Goal: Transaction & Acquisition: Purchase product/service

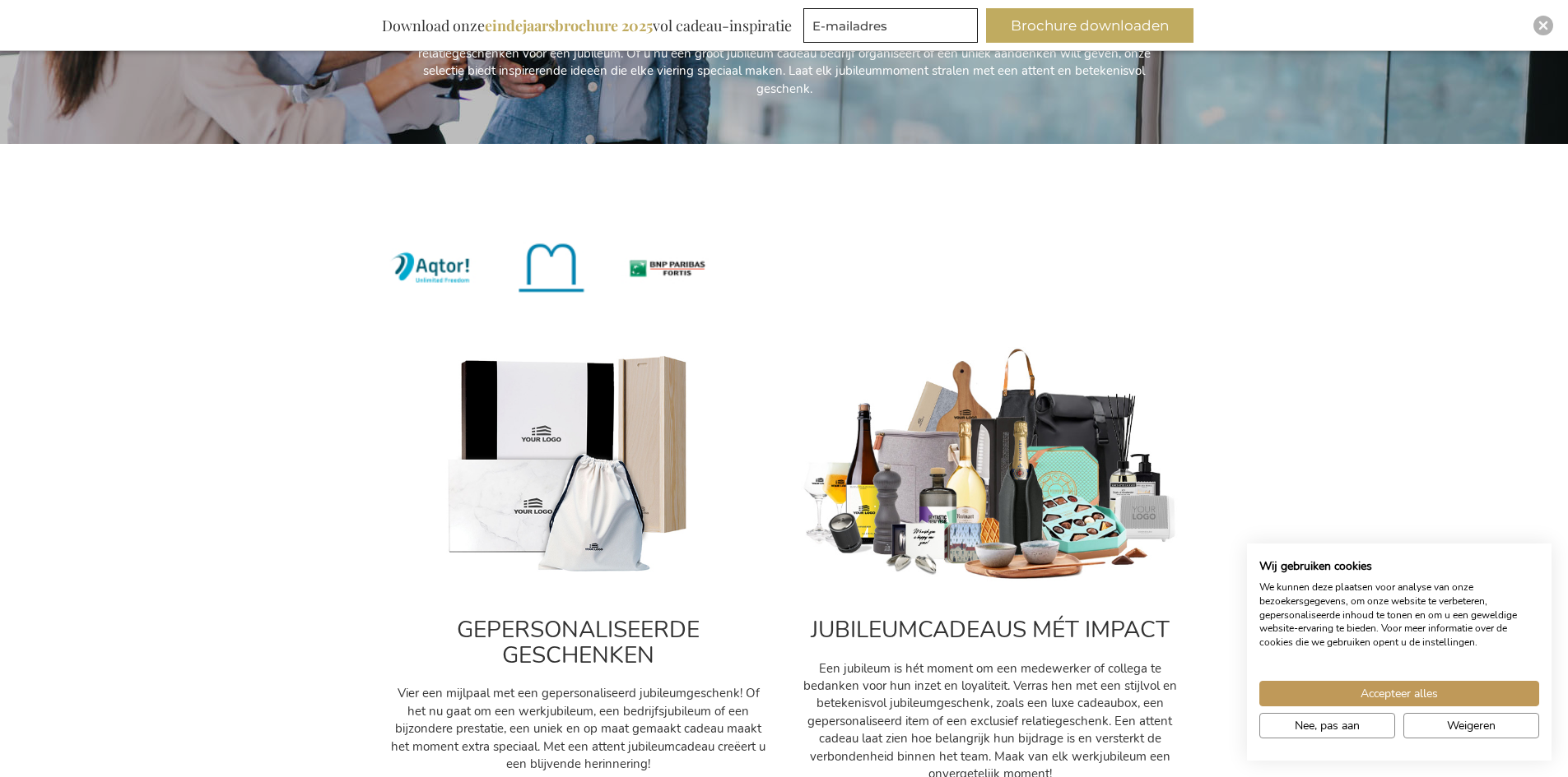
scroll to position [494, 0]
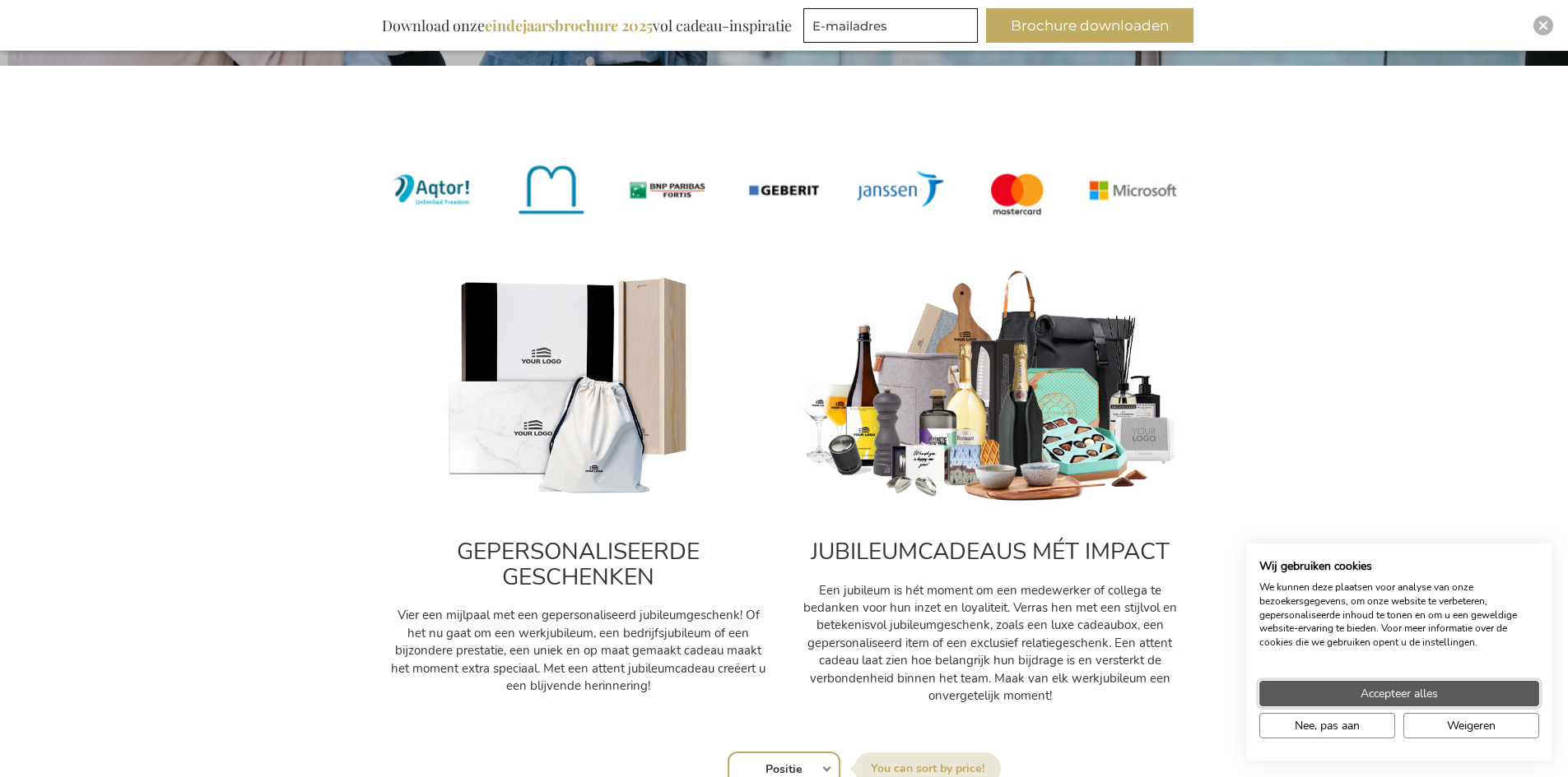
click at [1353, 687] on button "Accepteer alles" at bounding box center [1398, 694] width 280 height 26
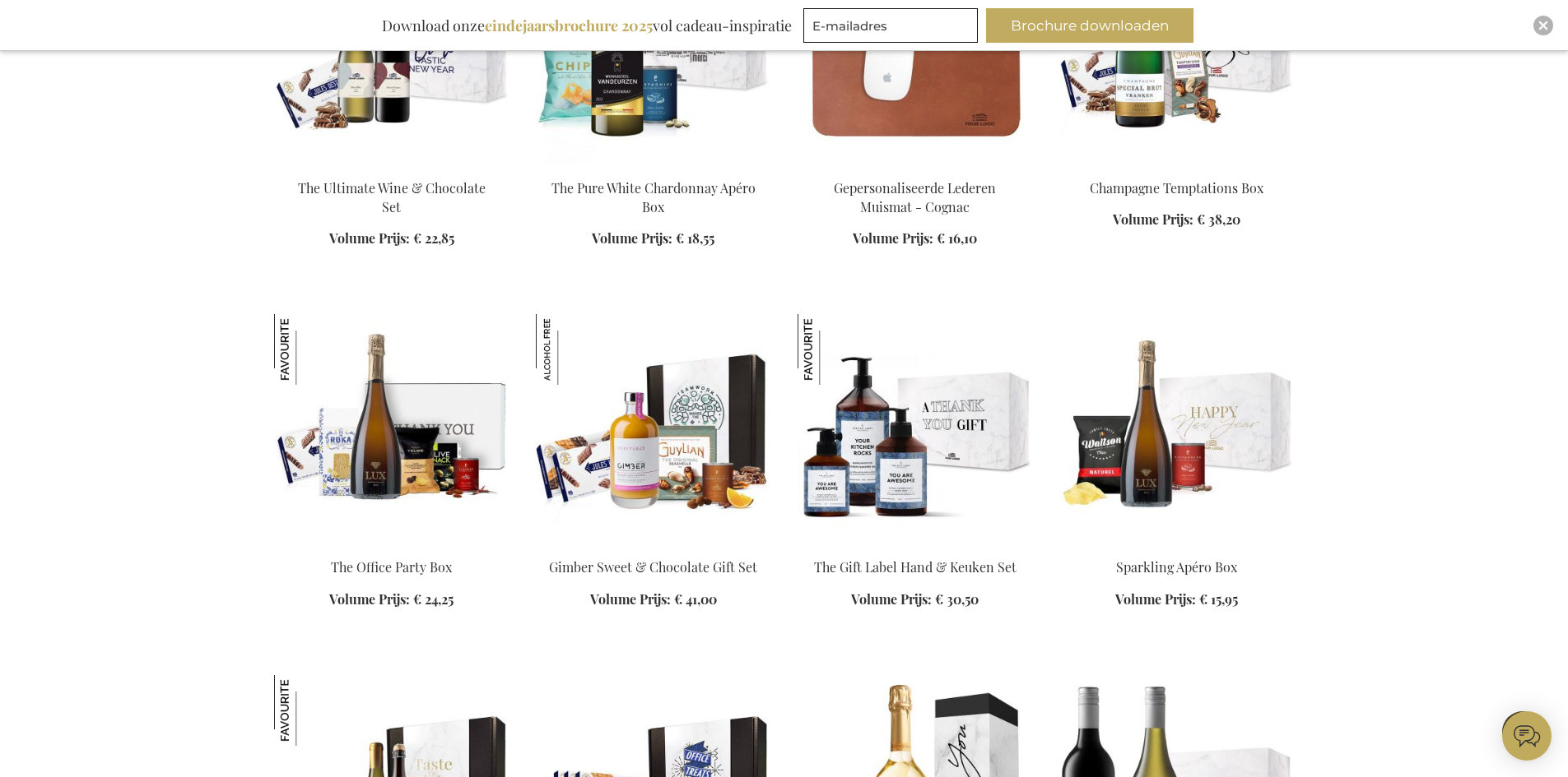
scroll to position [2221, 0]
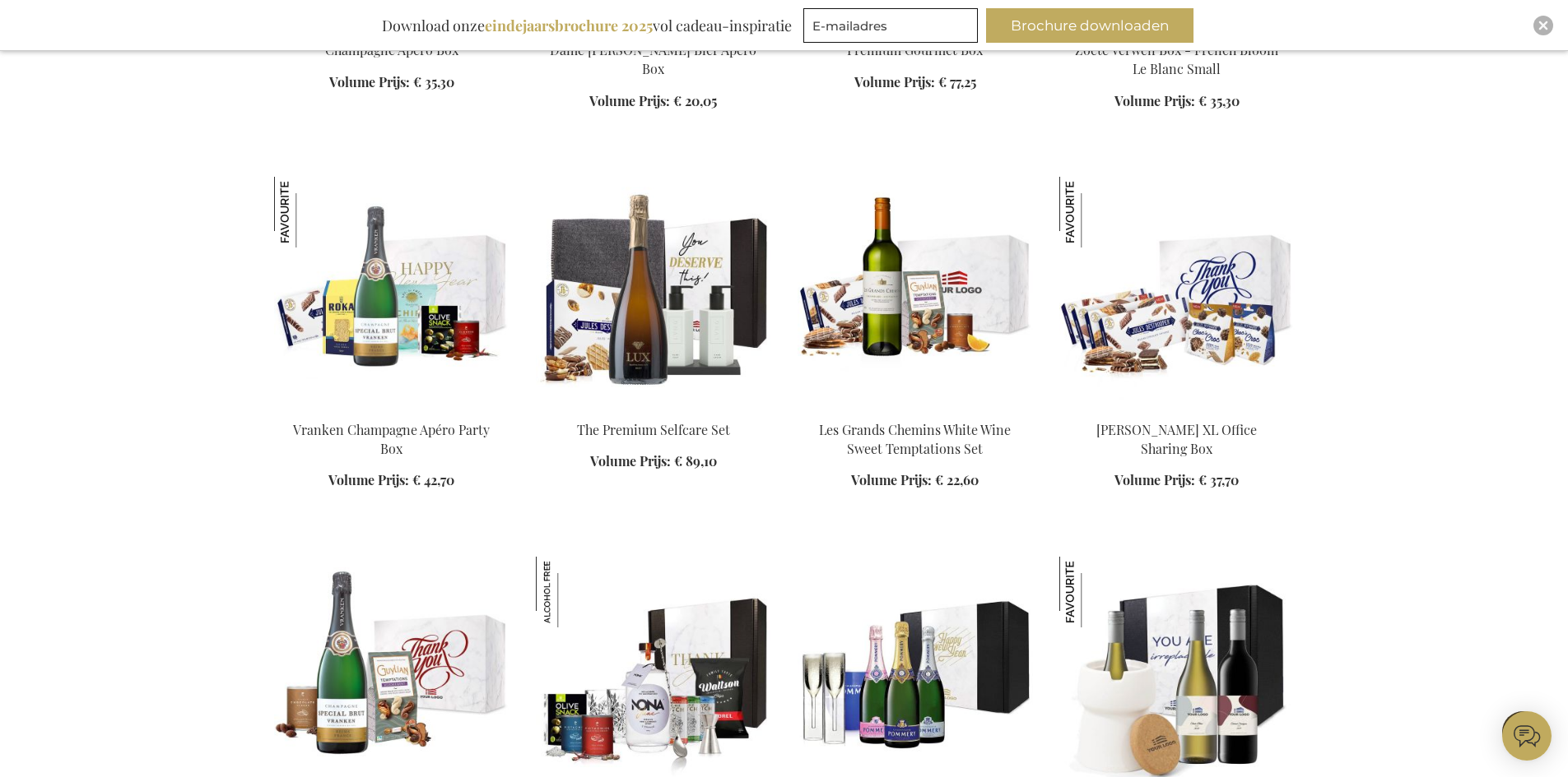
scroll to position [3454, 0]
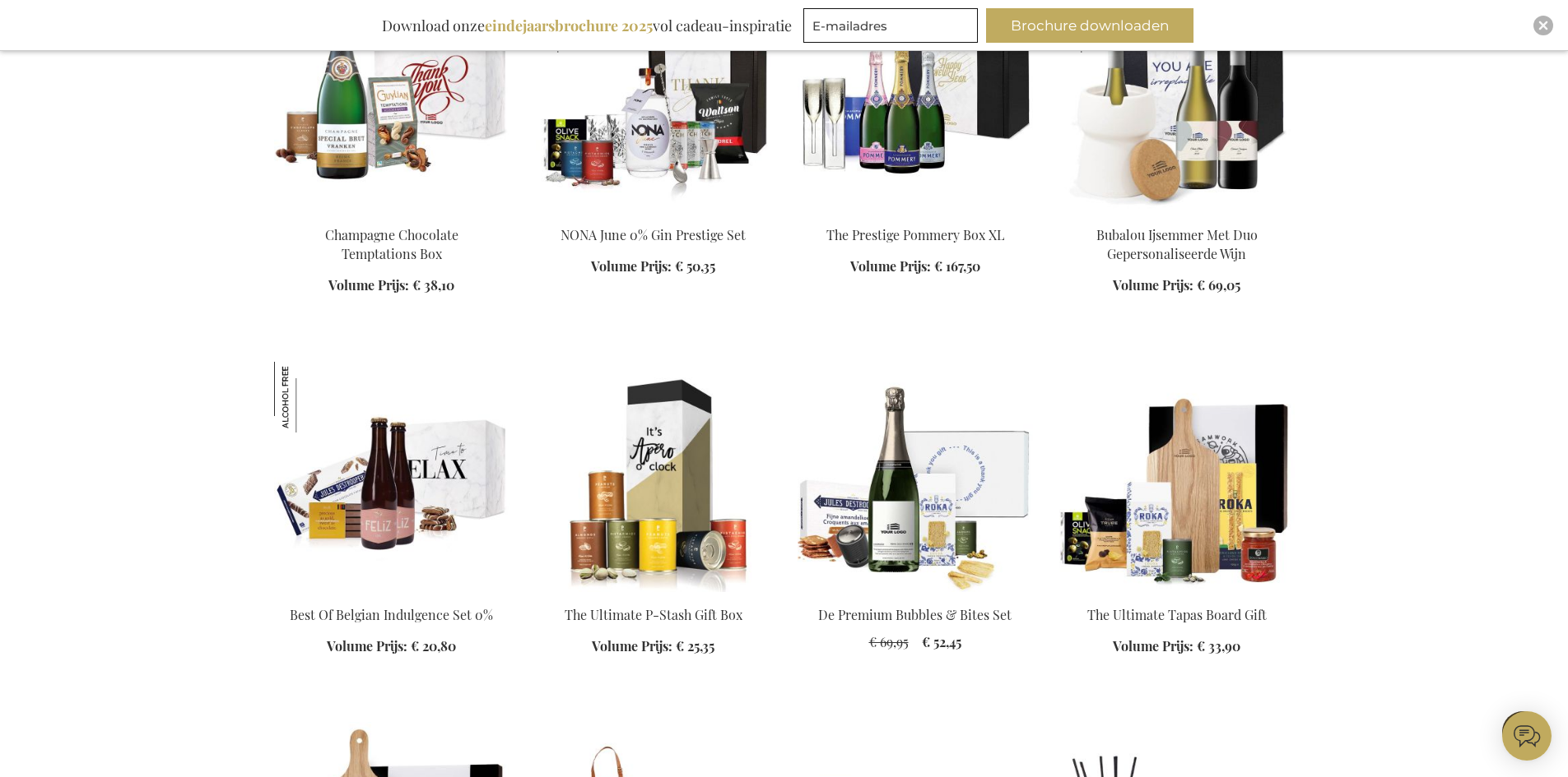
scroll to position [4195, 0]
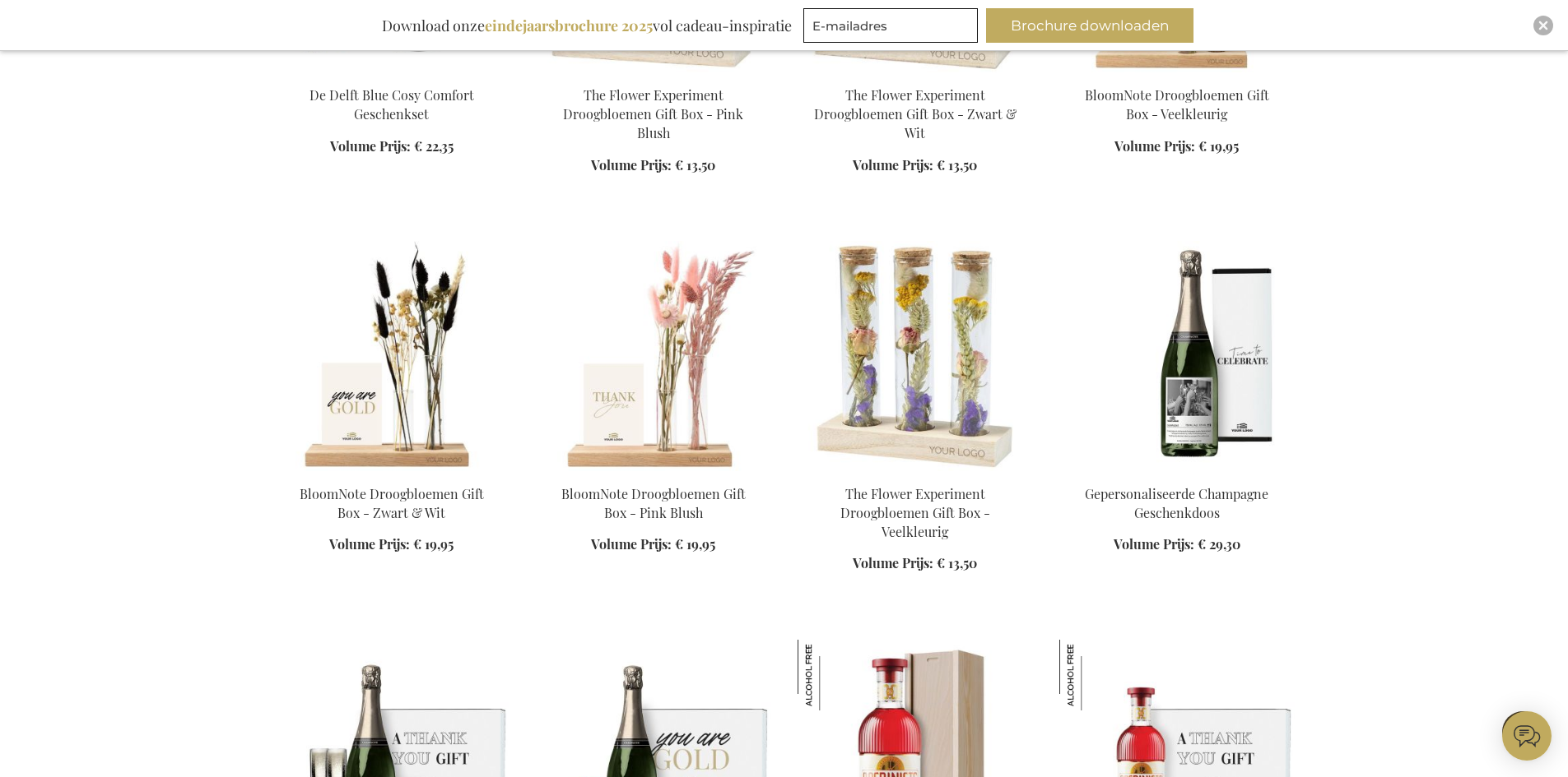
scroll to position [5594, 0]
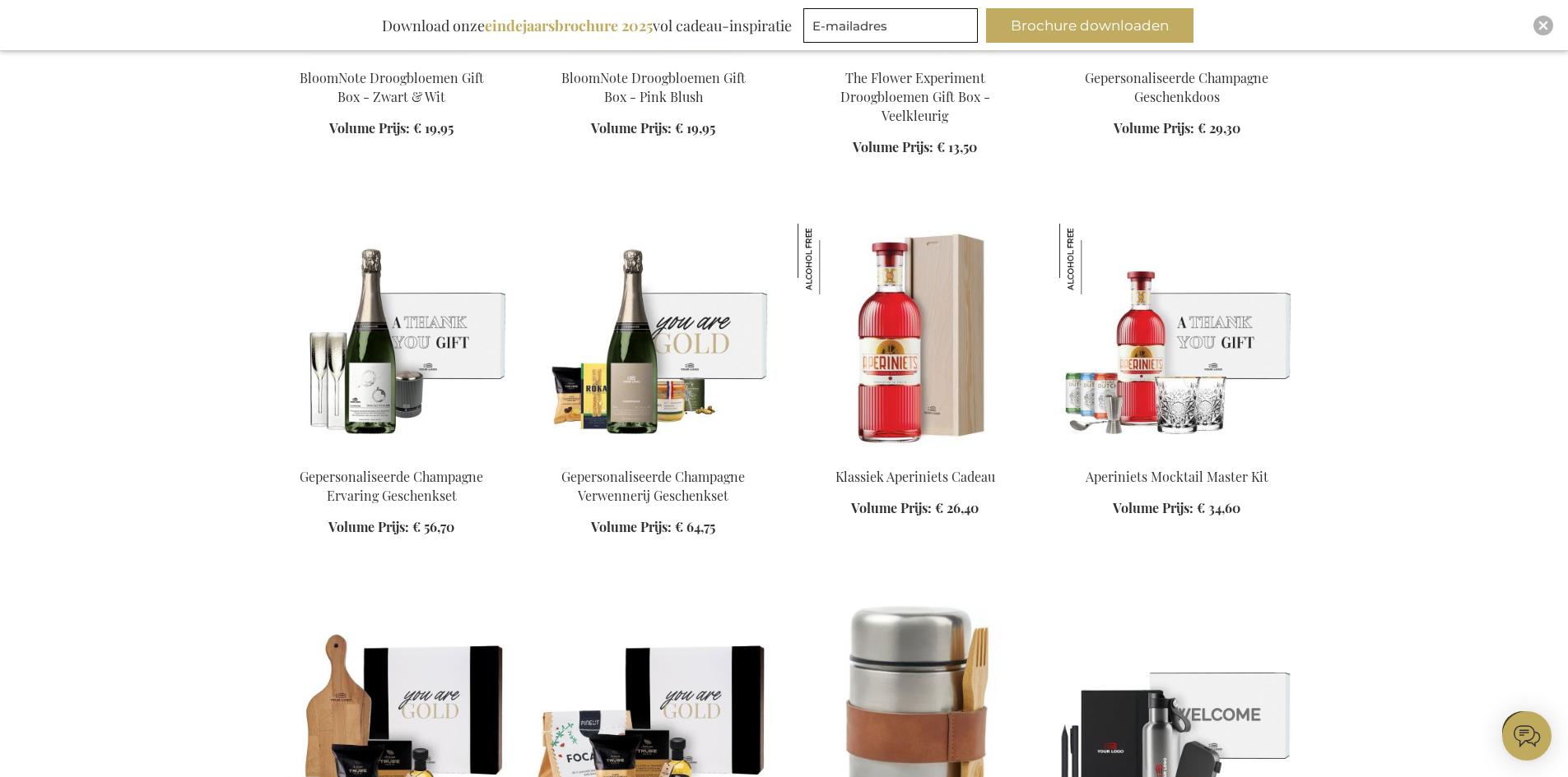
scroll to position [6252, 0]
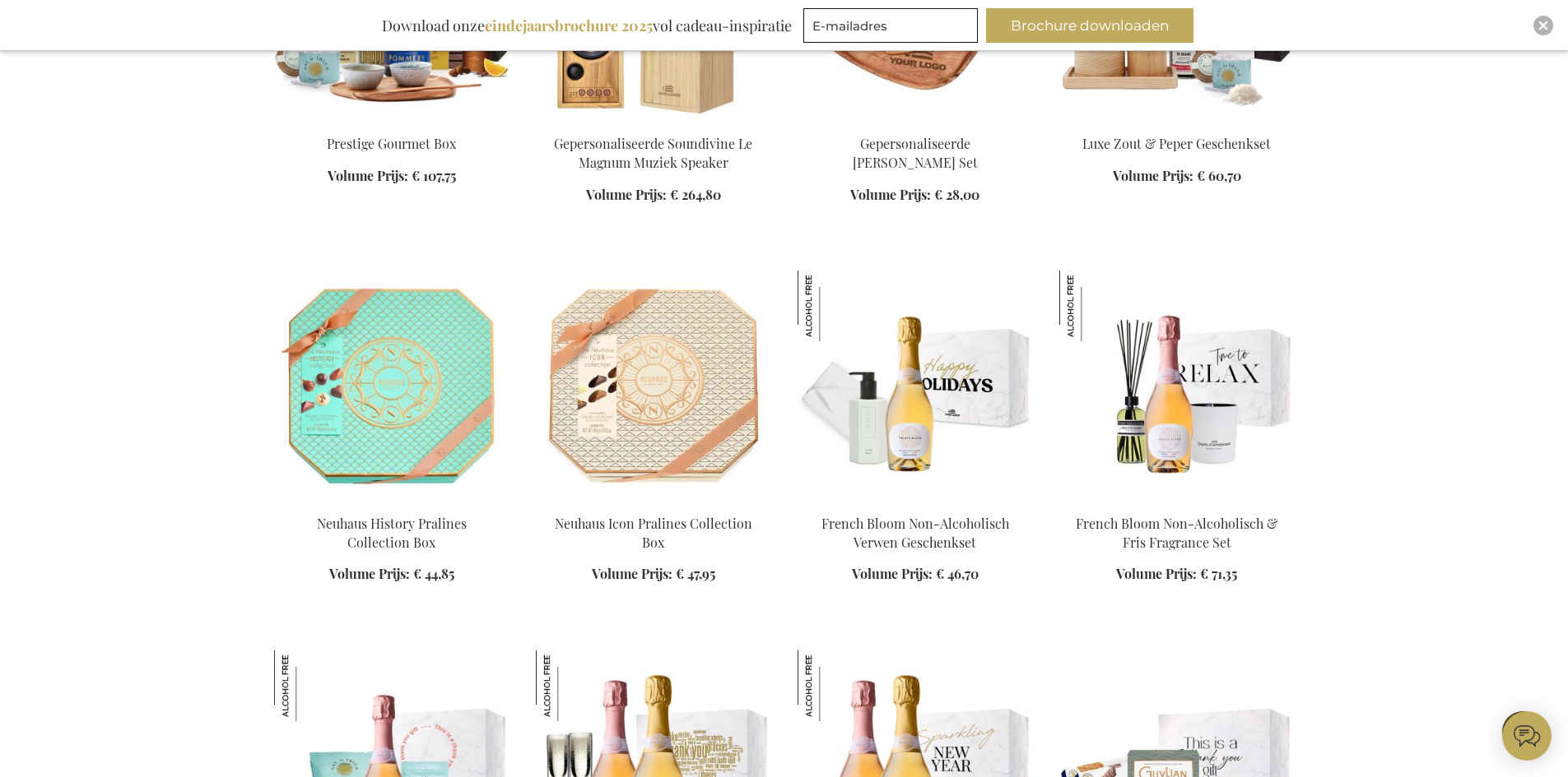
scroll to position [7896, 0]
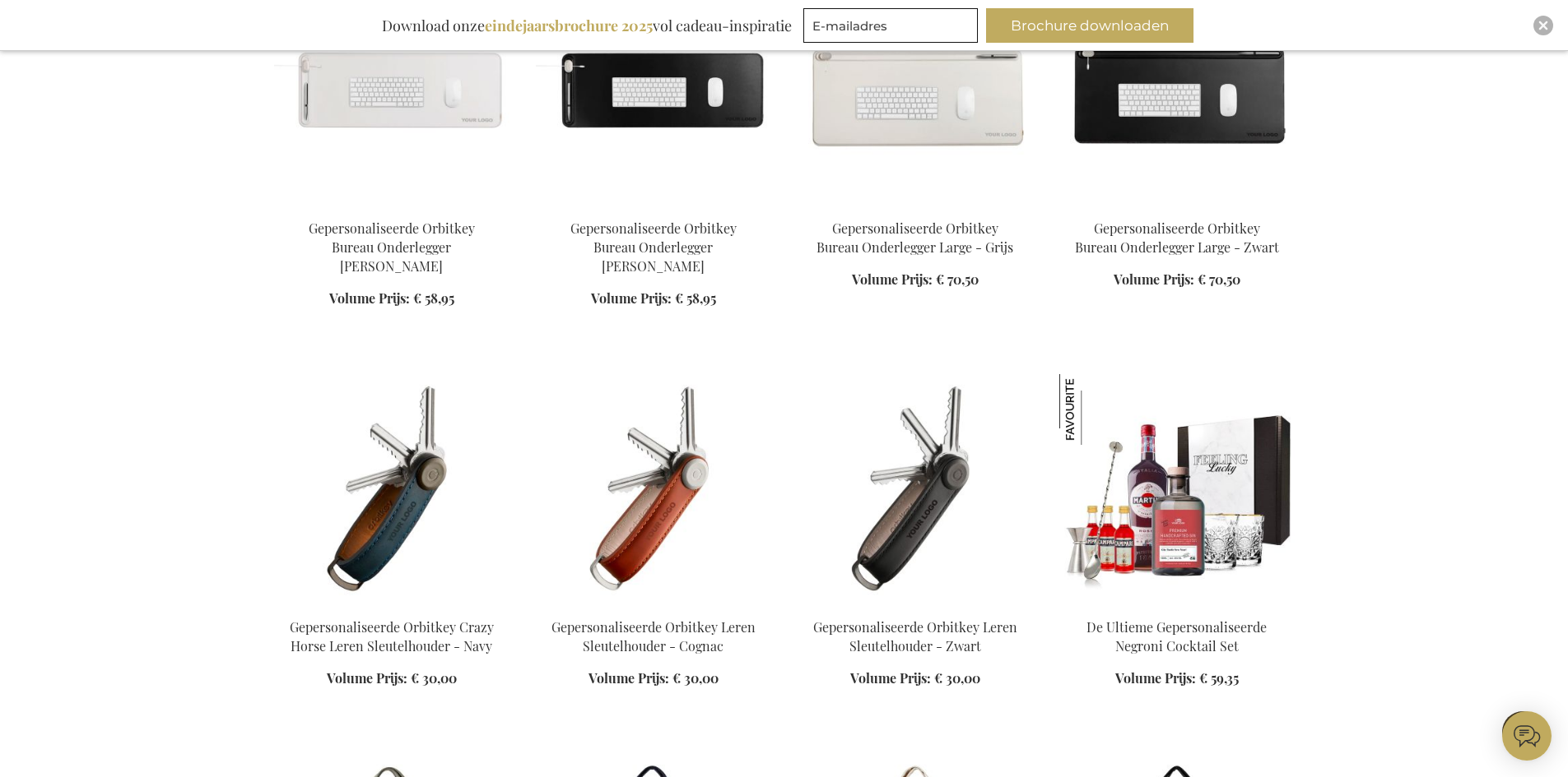
scroll to position [9376, 0]
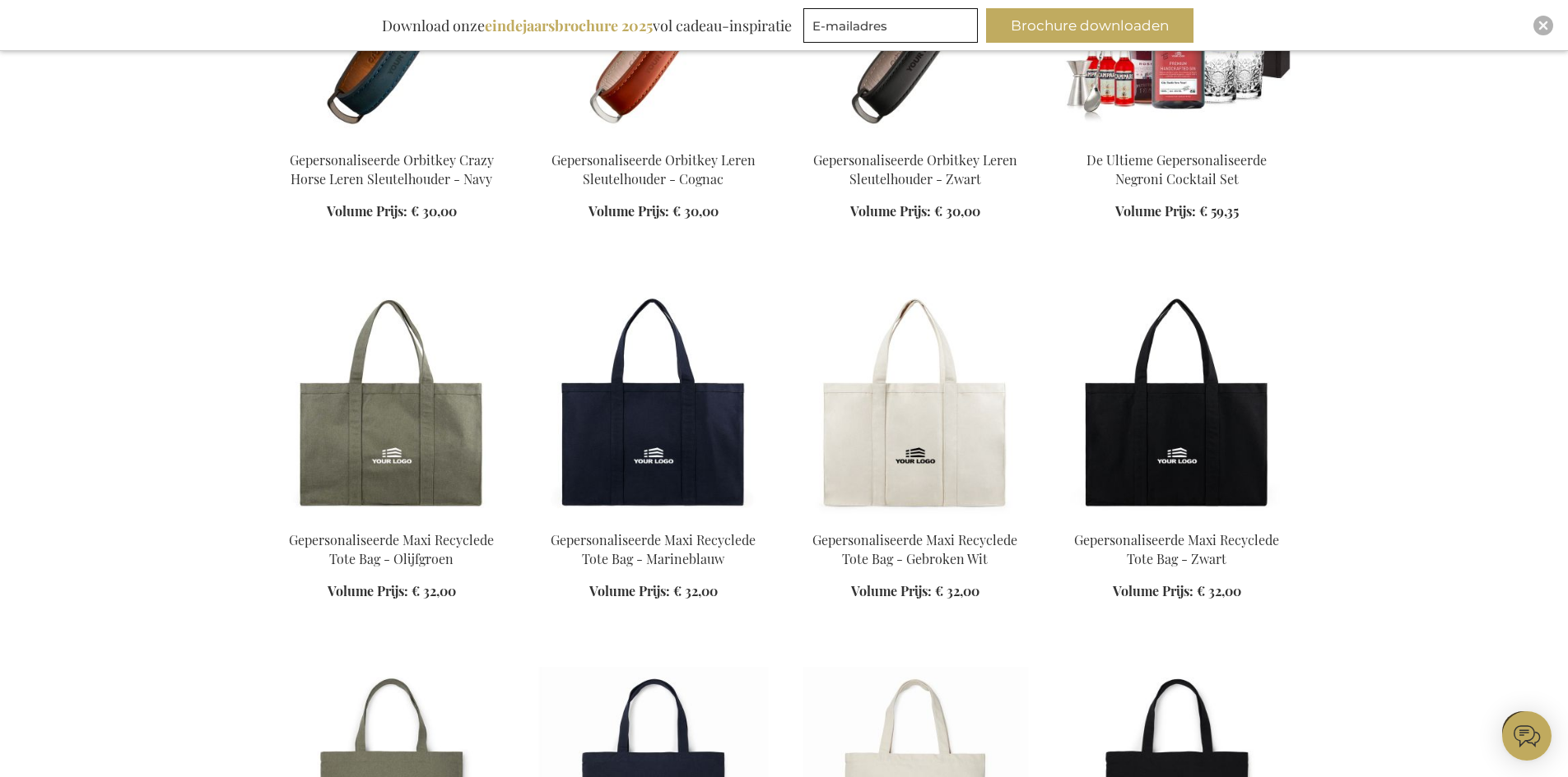
scroll to position [9788, 0]
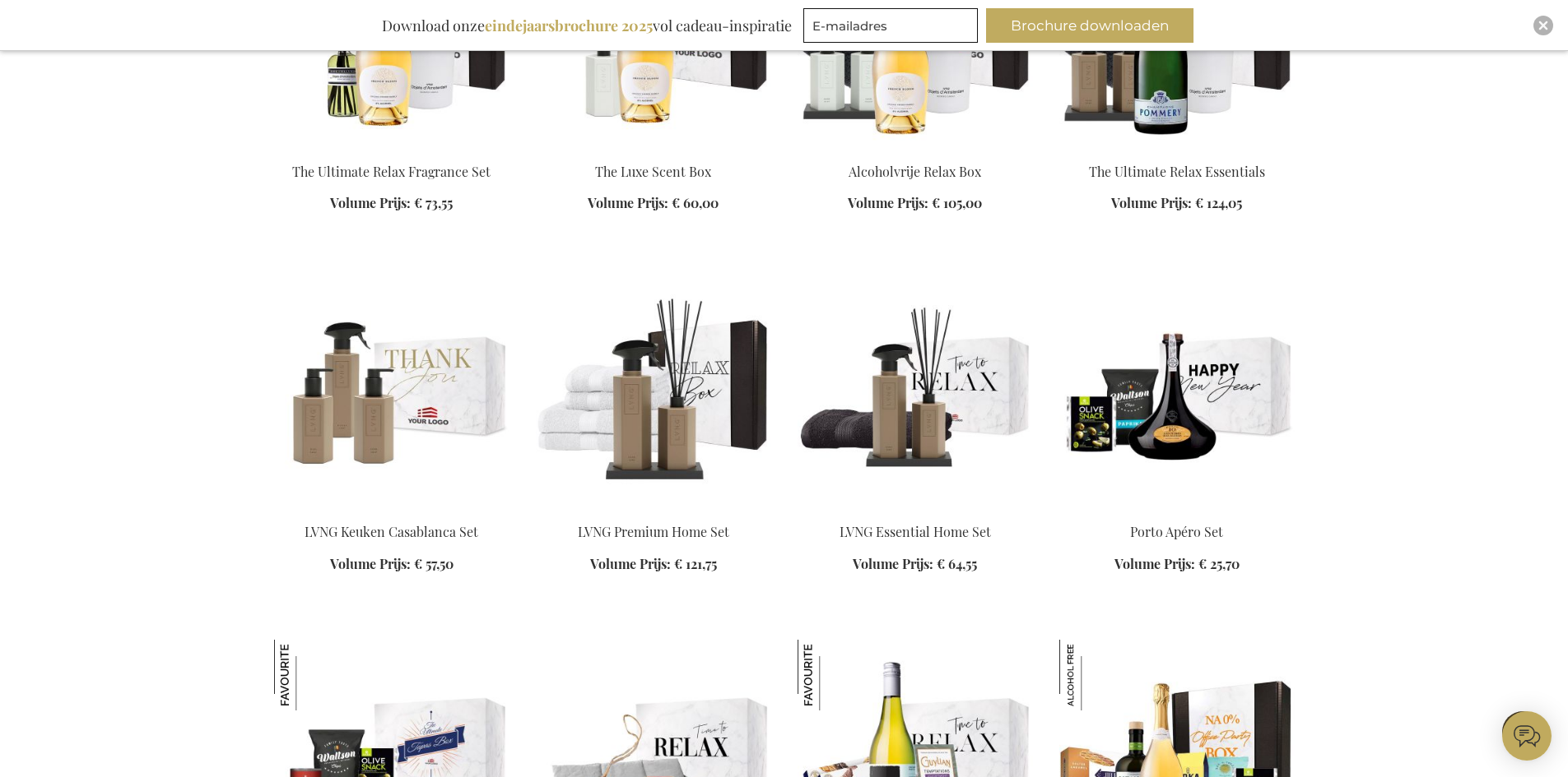
scroll to position [11433, 0]
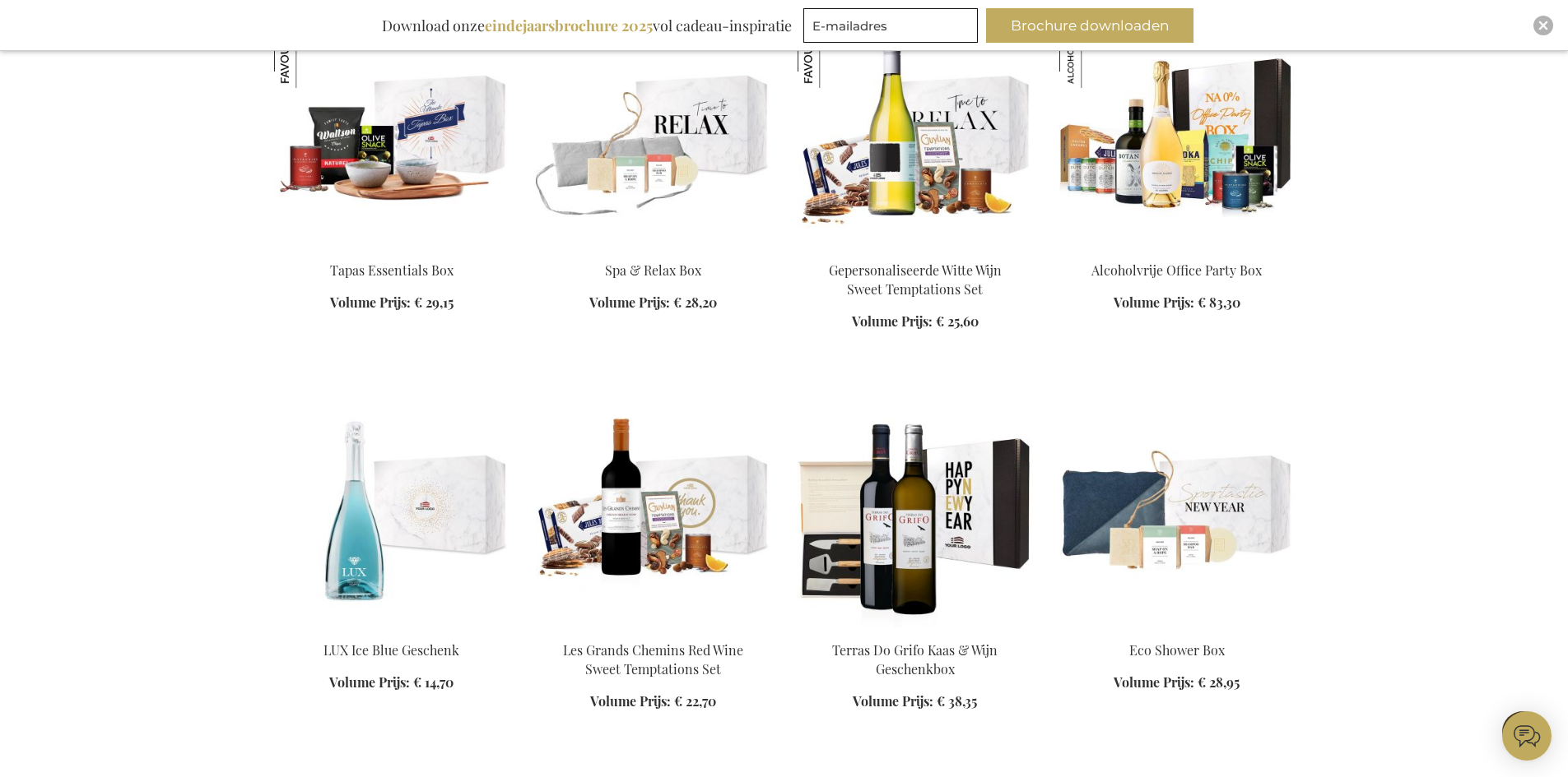
scroll to position [12091, 0]
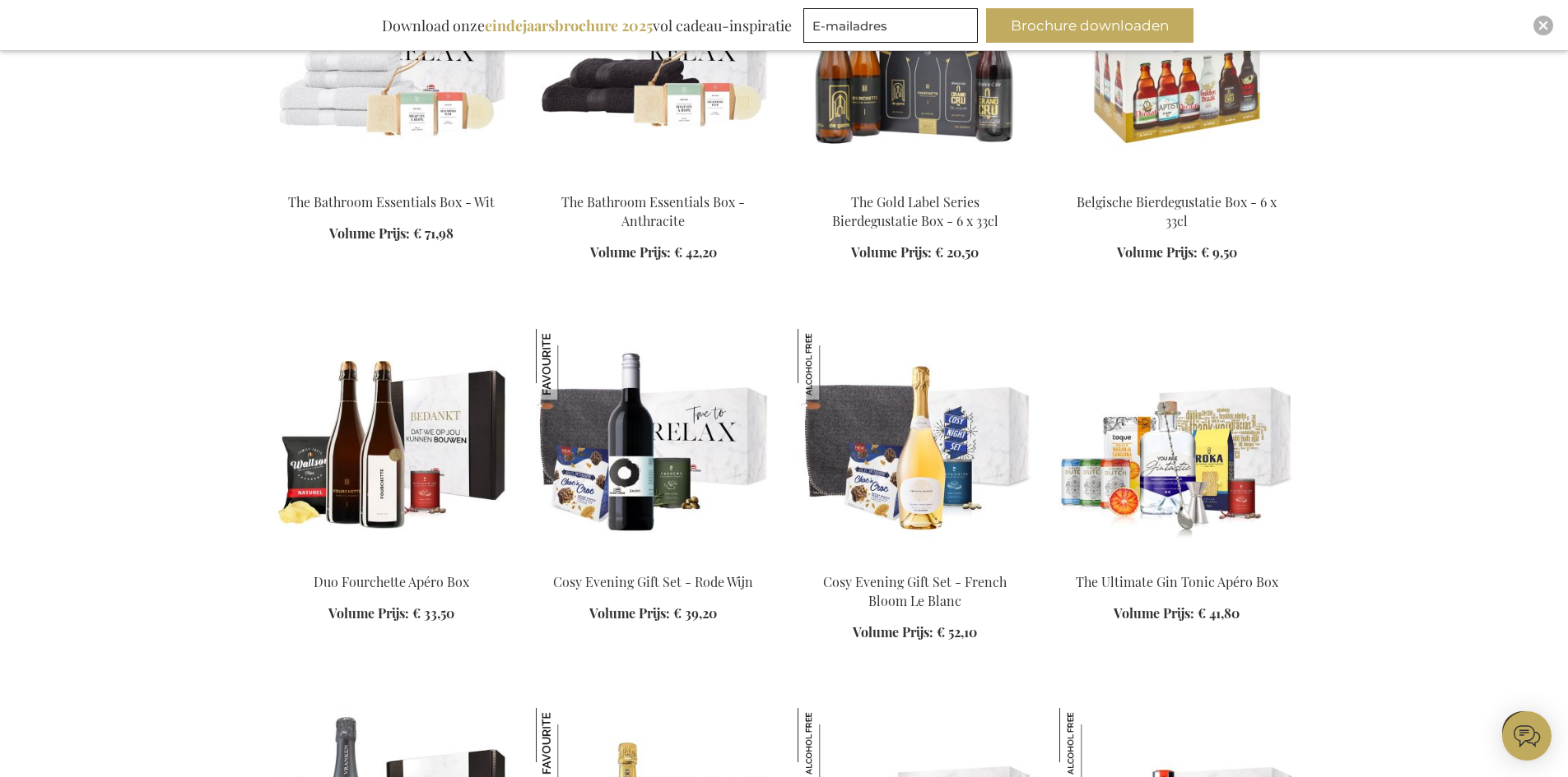
scroll to position [13490, 0]
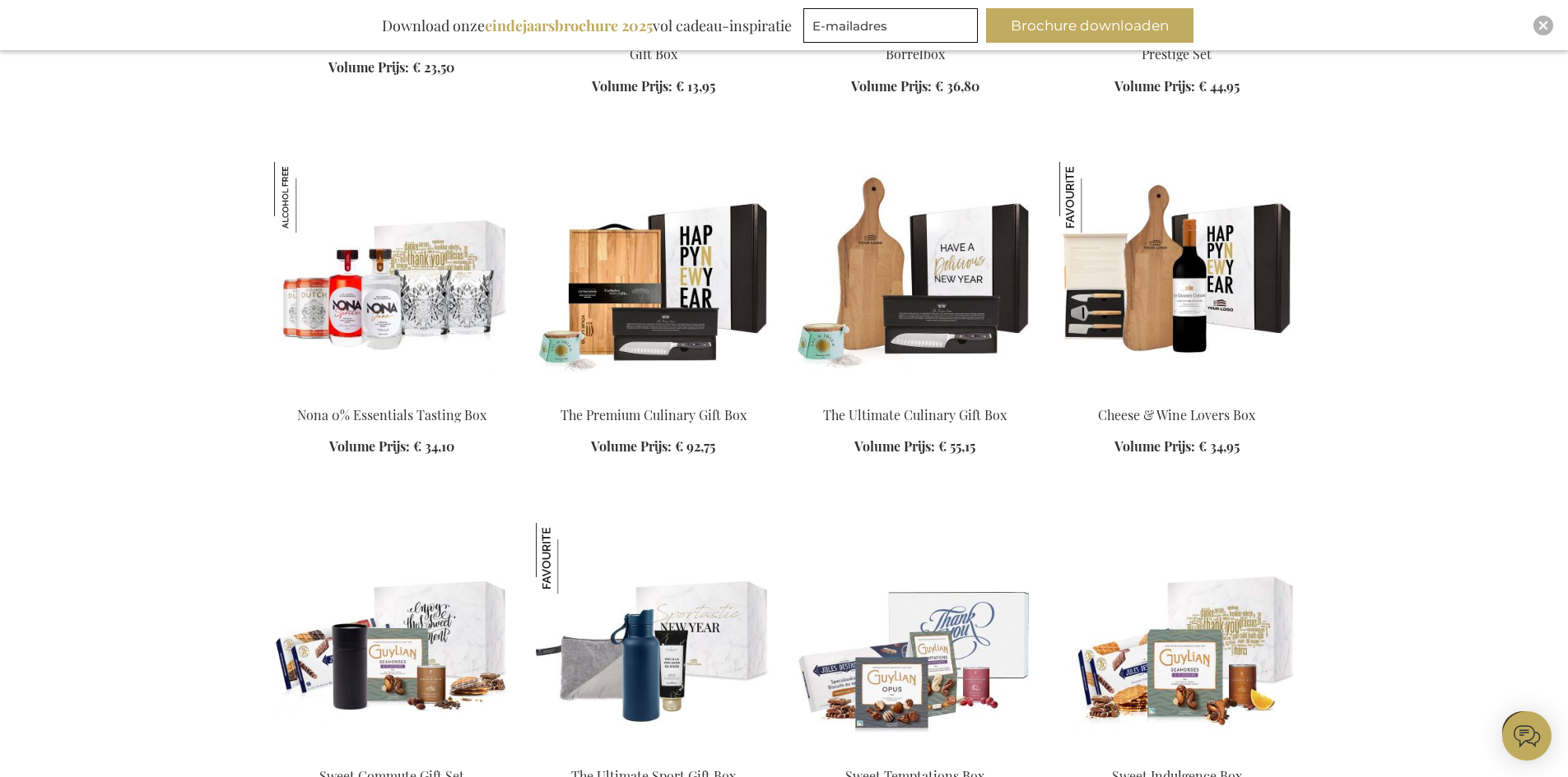
scroll to position [14806, 0]
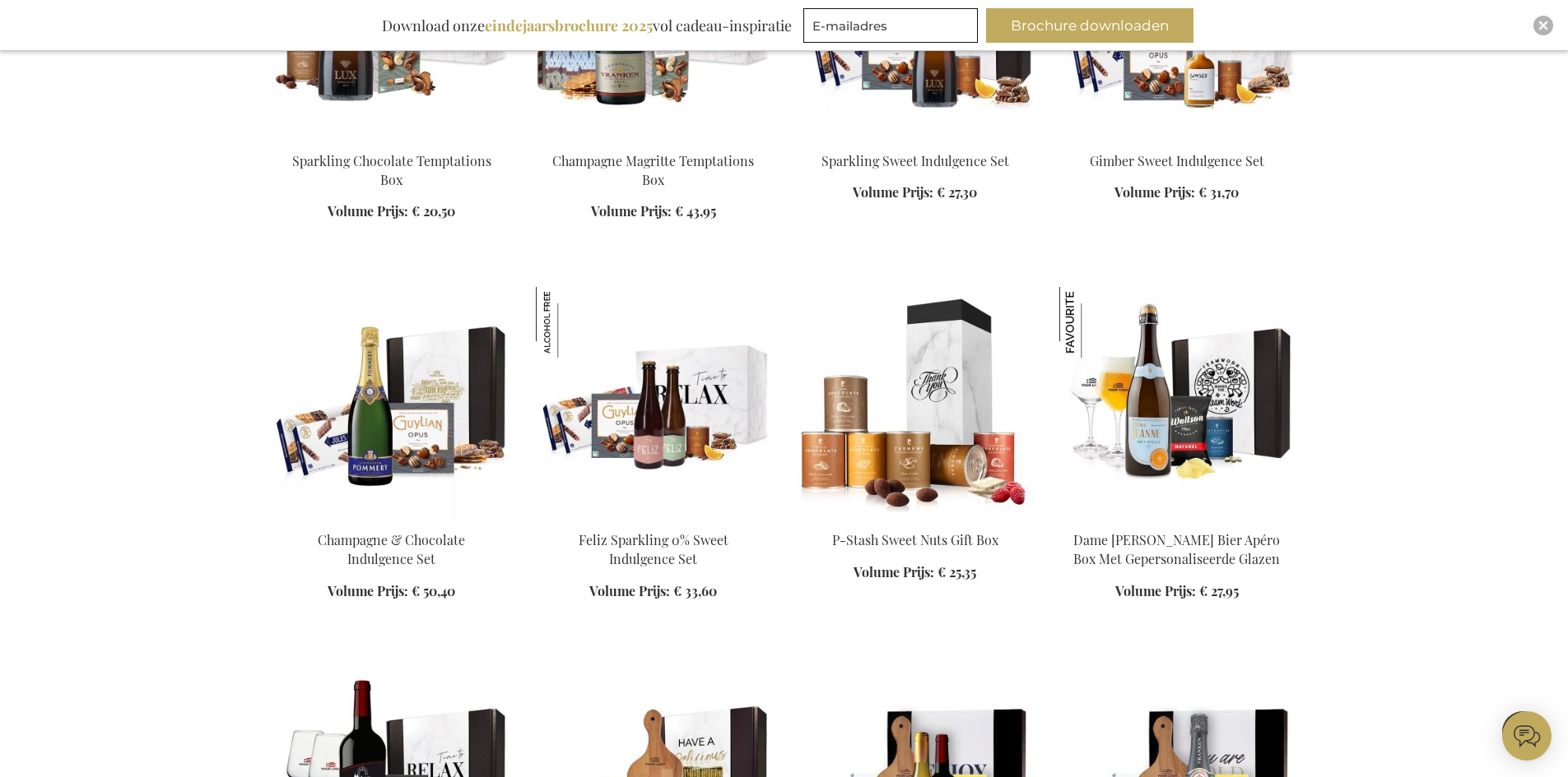
scroll to position [15792, 0]
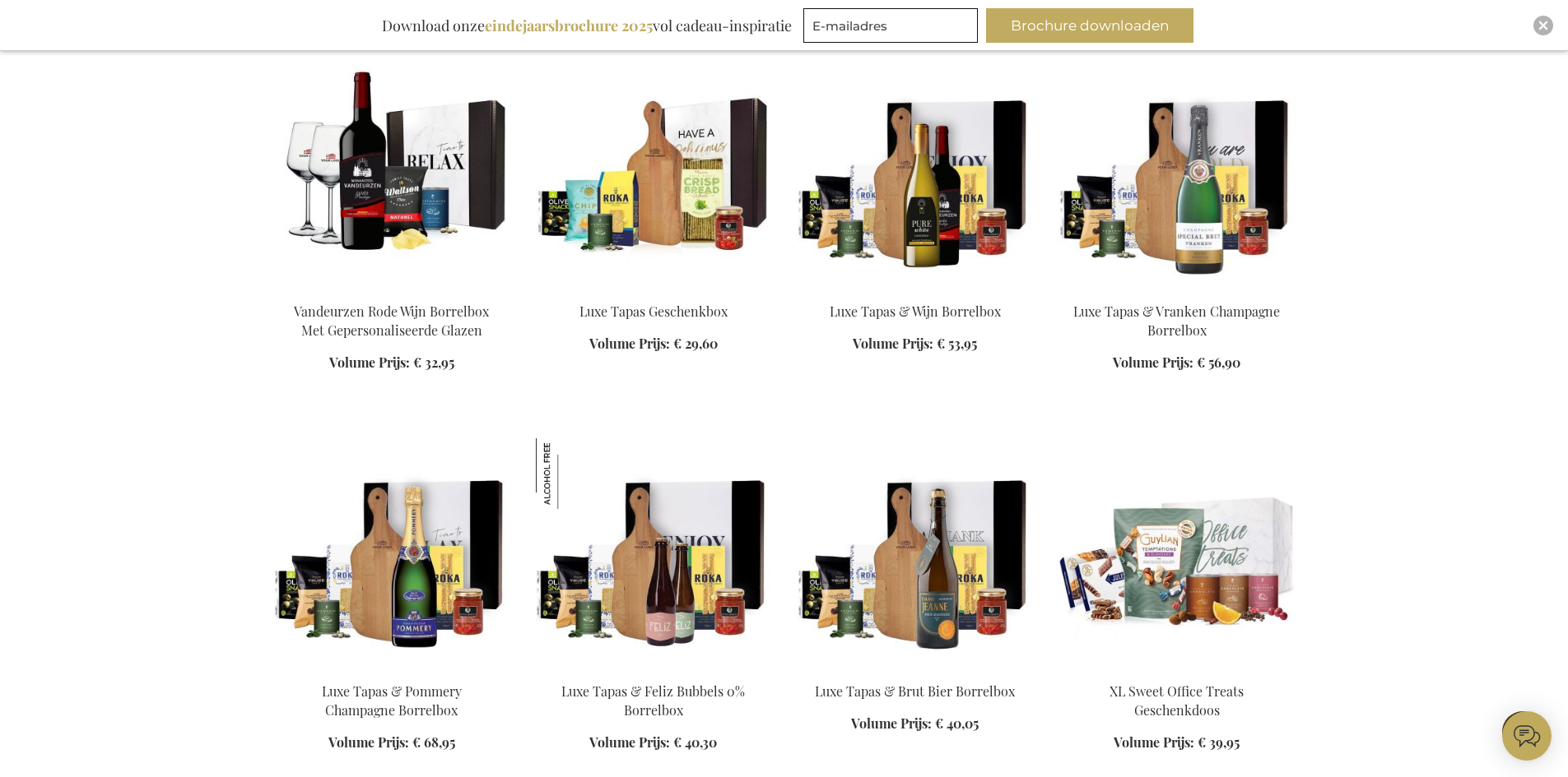
scroll to position [16533, 0]
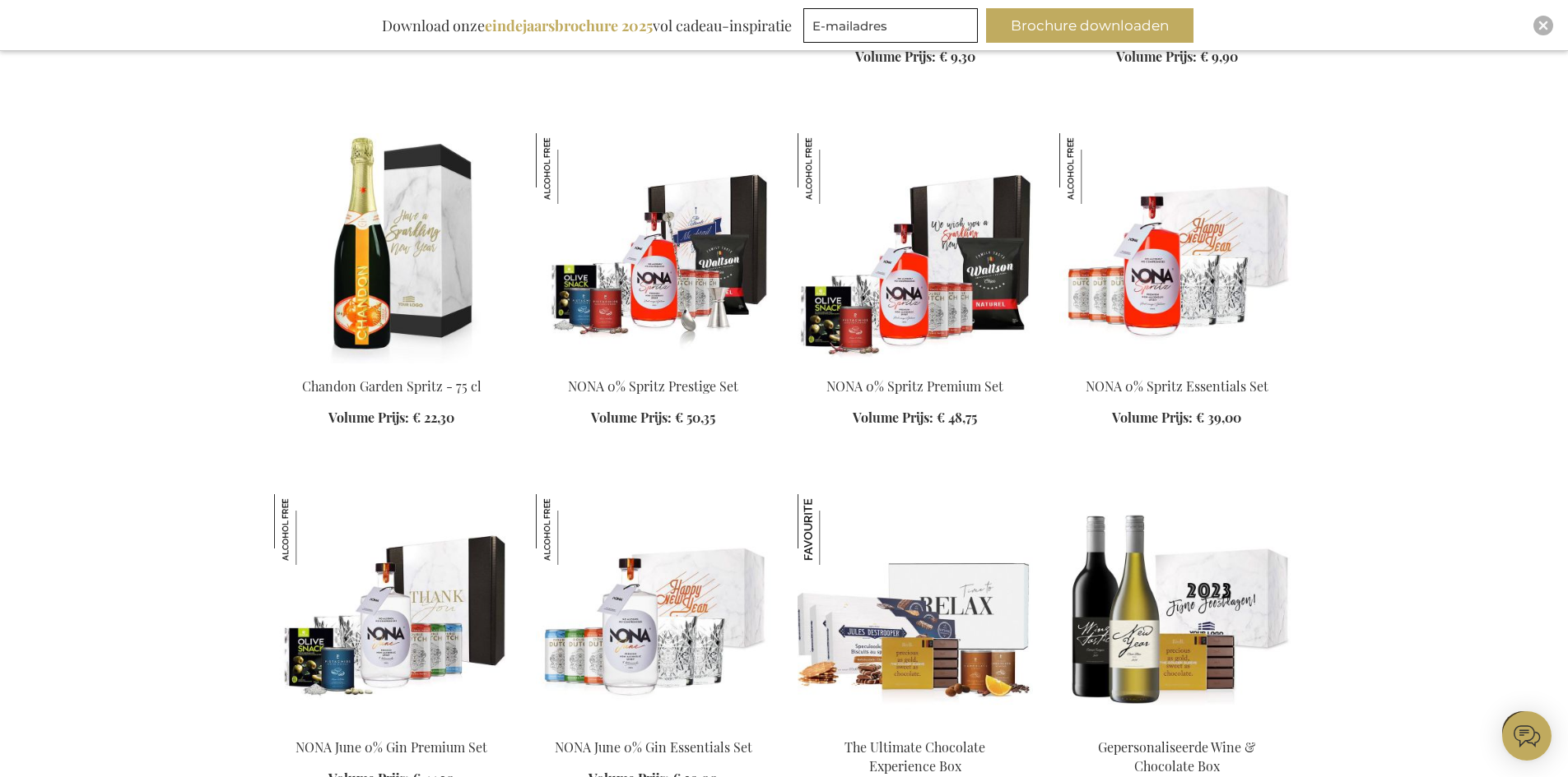
scroll to position [17685, 0]
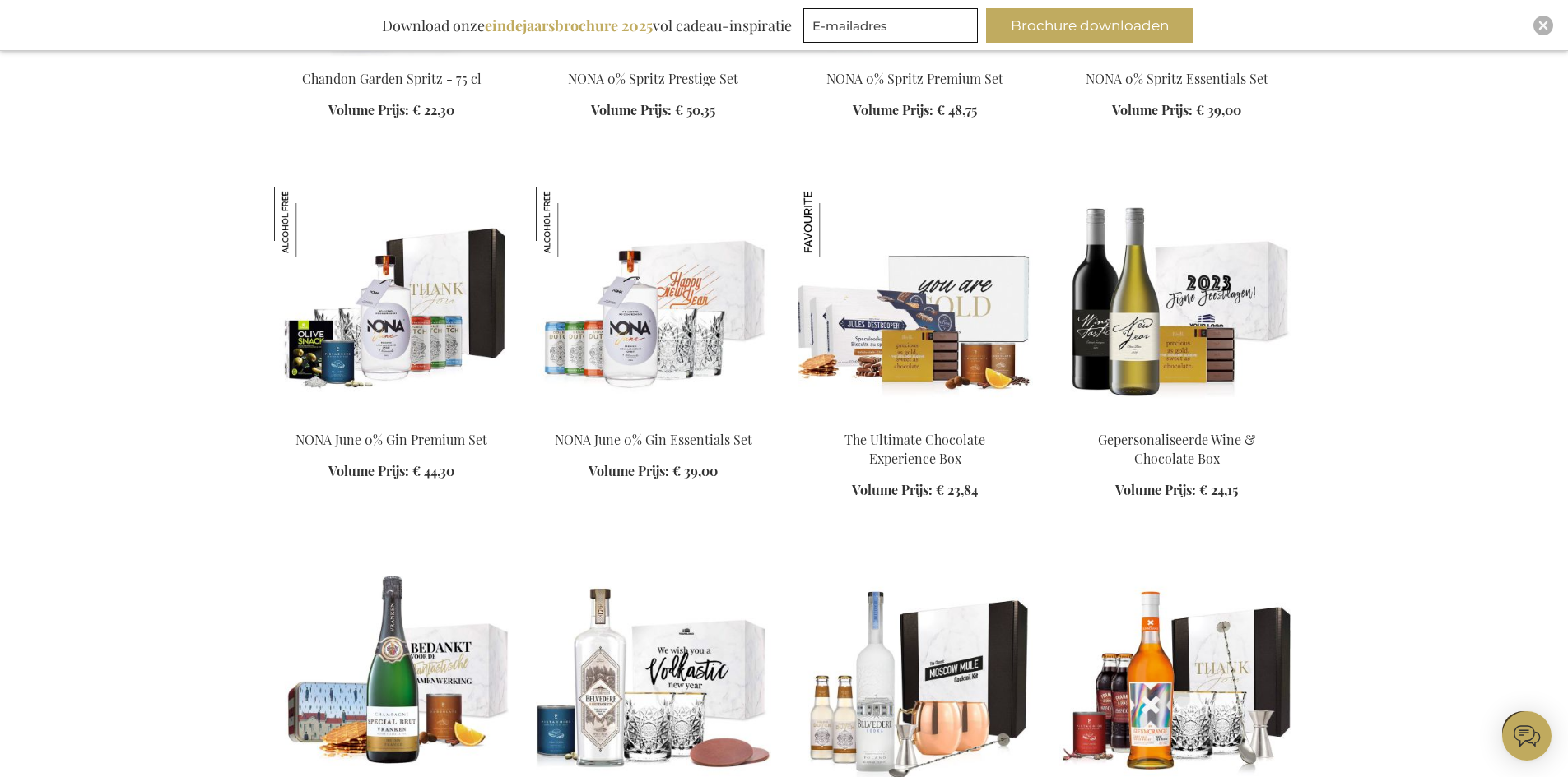
click at [906, 259] on img at bounding box center [915, 301] width 235 height 230
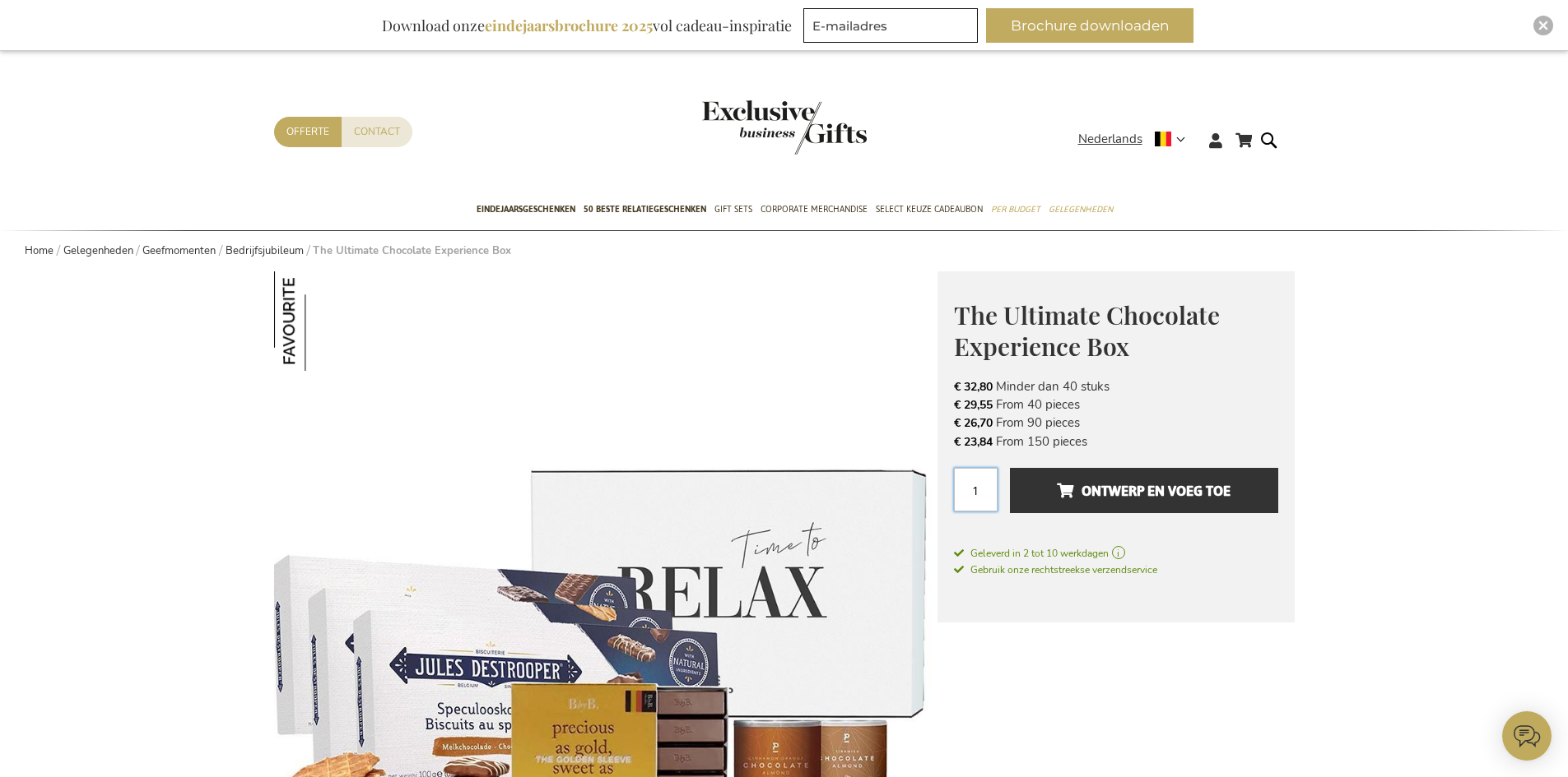
drag, startPoint x: 990, startPoint y: 488, endPoint x: 950, endPoint y: 490, distance: 40.0
click at [950, 490] on div "The Ultimate Chocolate Experience Box € 32,80 Excl. VAT € 32,80 Minder dan 40 s…" at bounding box center [1116, 448] width 357 height 352
type input "5"
type input "60"
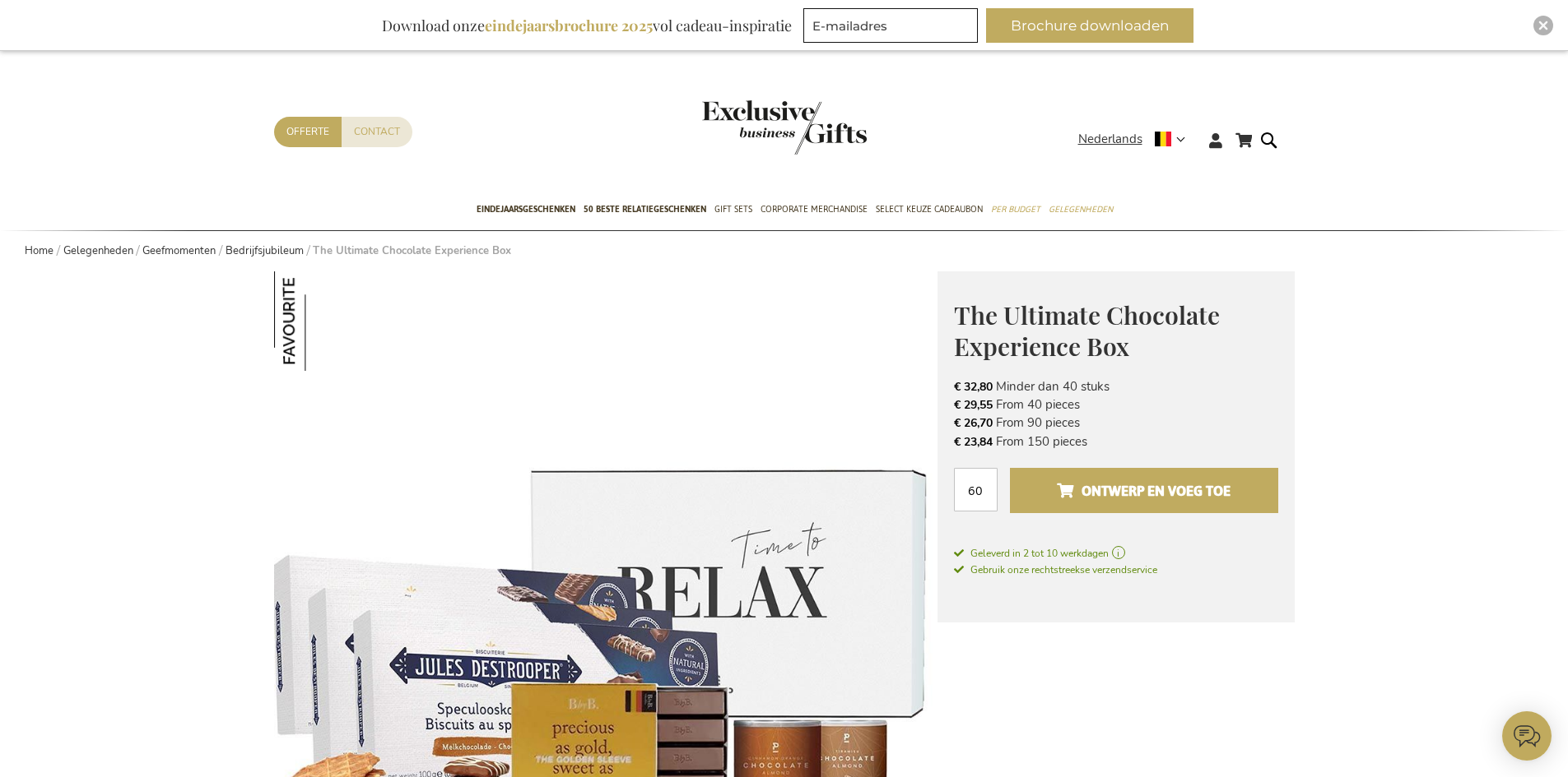
click at [1144, 485] on span "Ontwerp en voeg toe" at bounding box center [1142, 491] width 173 height 27
click at [1137, 503] on span "Ontwerp en voeg toe" at bounding box center [1142, 491] width 173 height 27
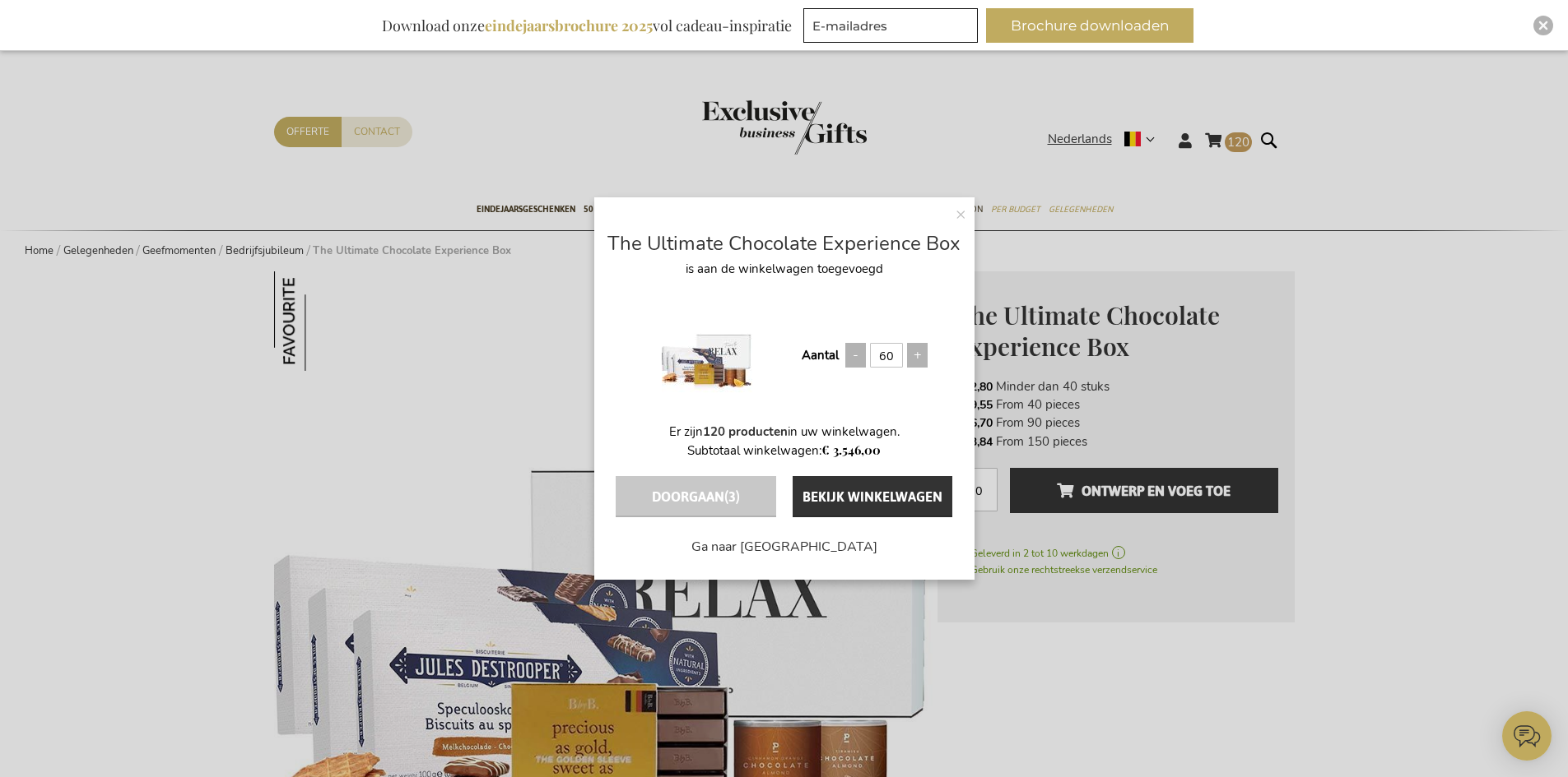
click at [709, 496] on button "Doorgaan (3)" at bounding box center [696, 496] width 160 height 41
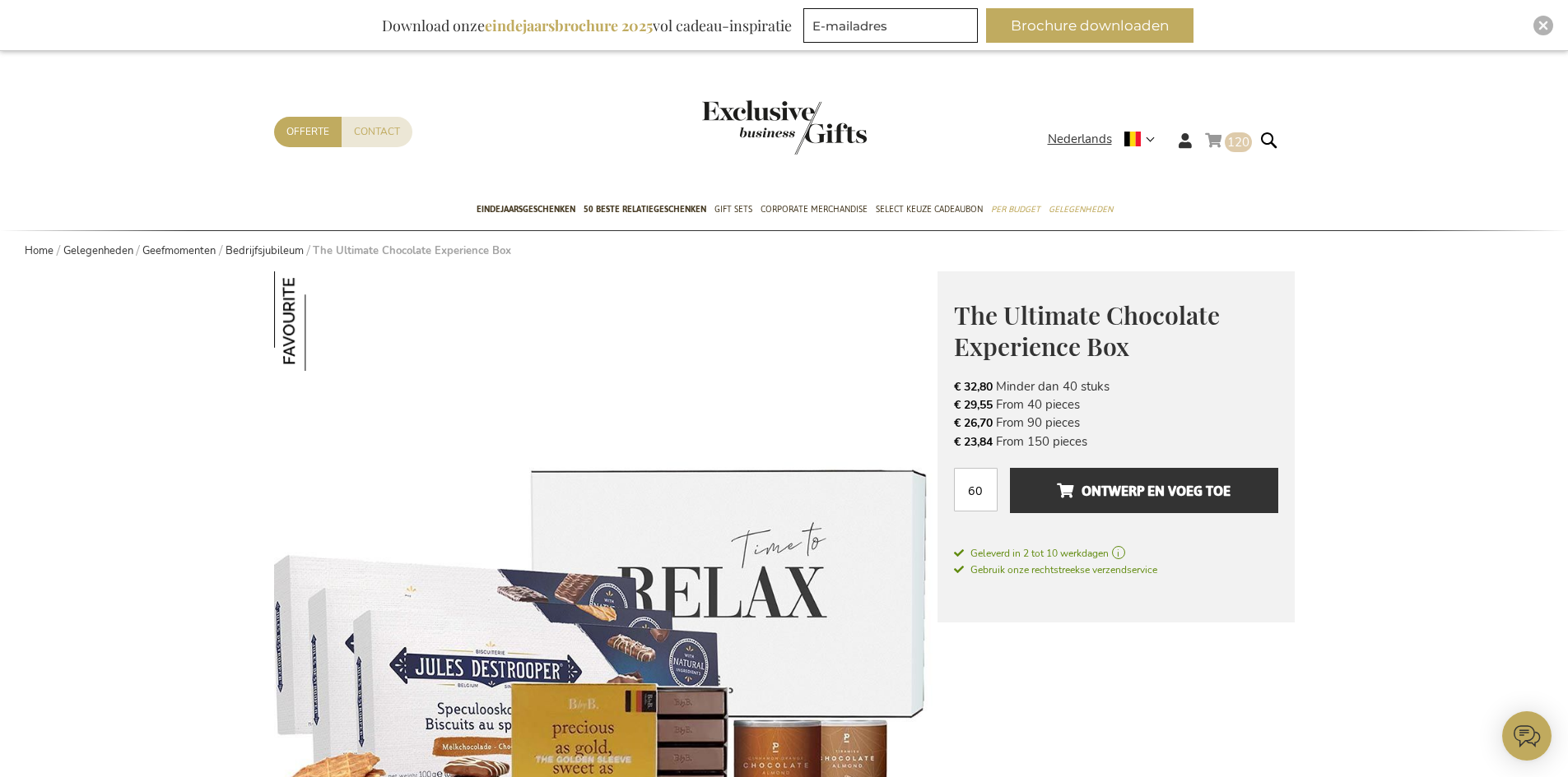
click at [1214, 144] on link "Winkelwagen 120 120 items" at bounding box center [1228, 143] width 47 height 28
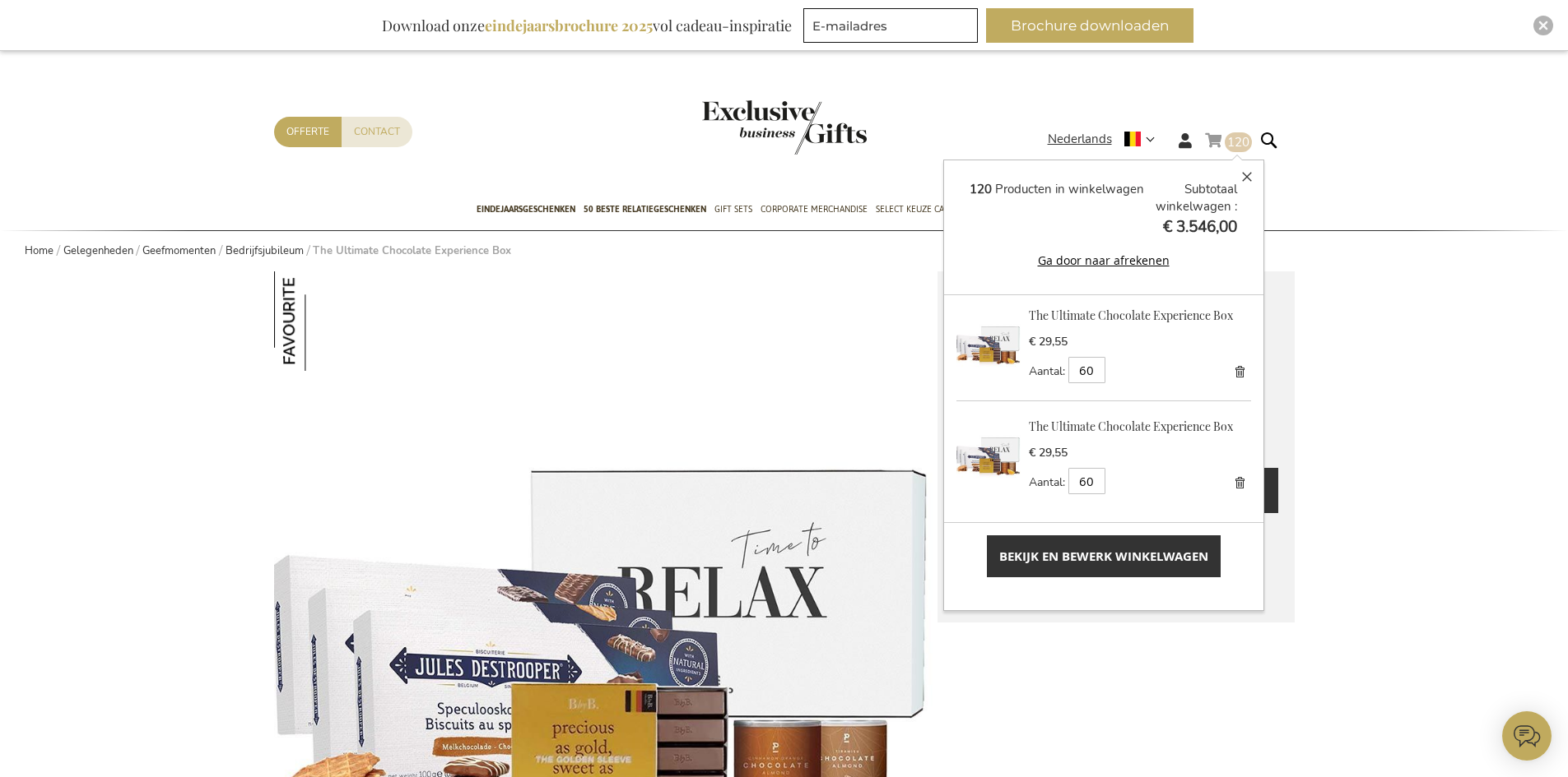
scroll to position [2, 0]
click at [1228, 364] on link "Verwijder" at bounding box center [1239, 370] width 23 height 23
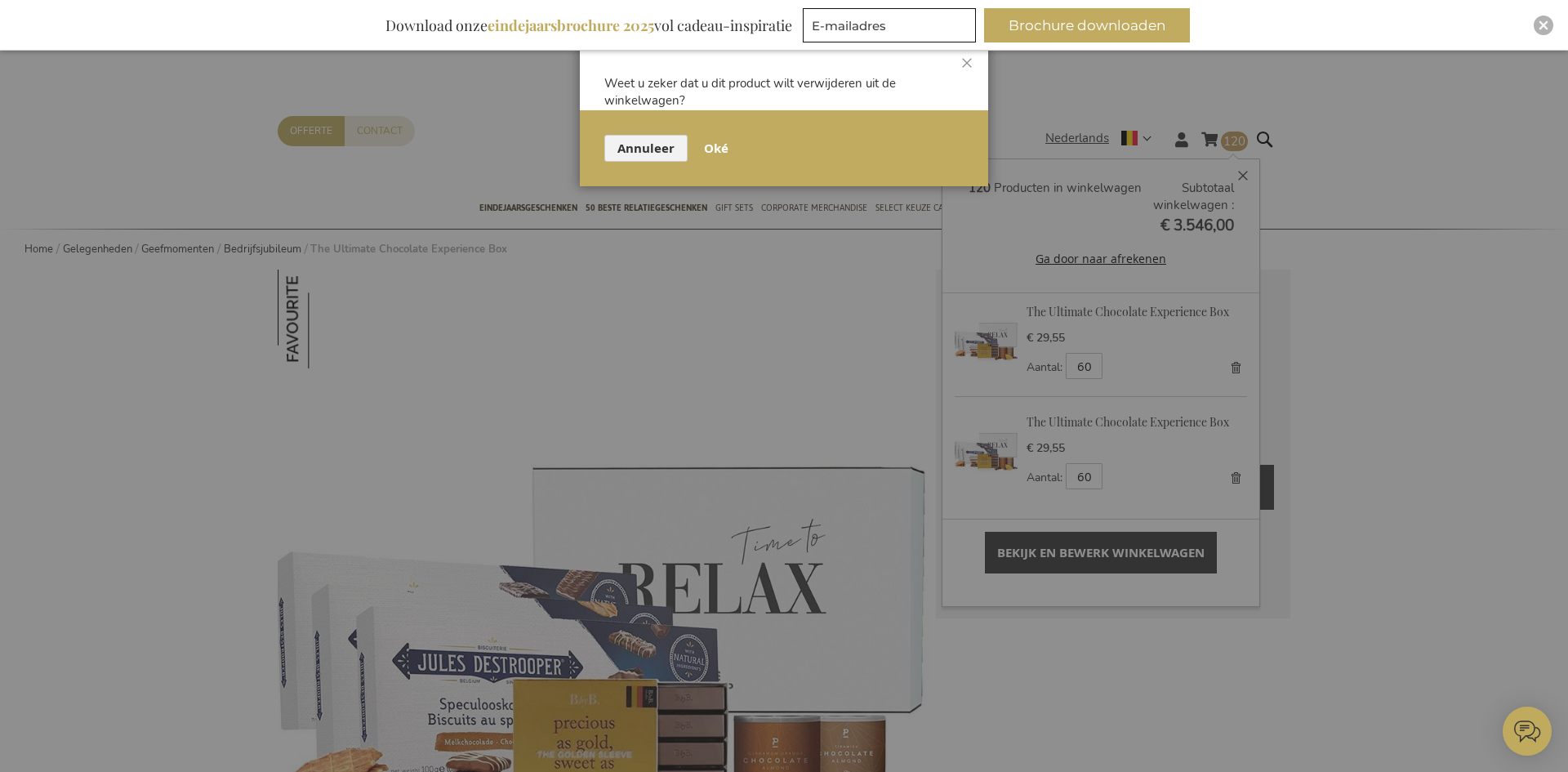
click at [718, 148] on span "Oké" at bounding box center [716, 147] width 25 height 17
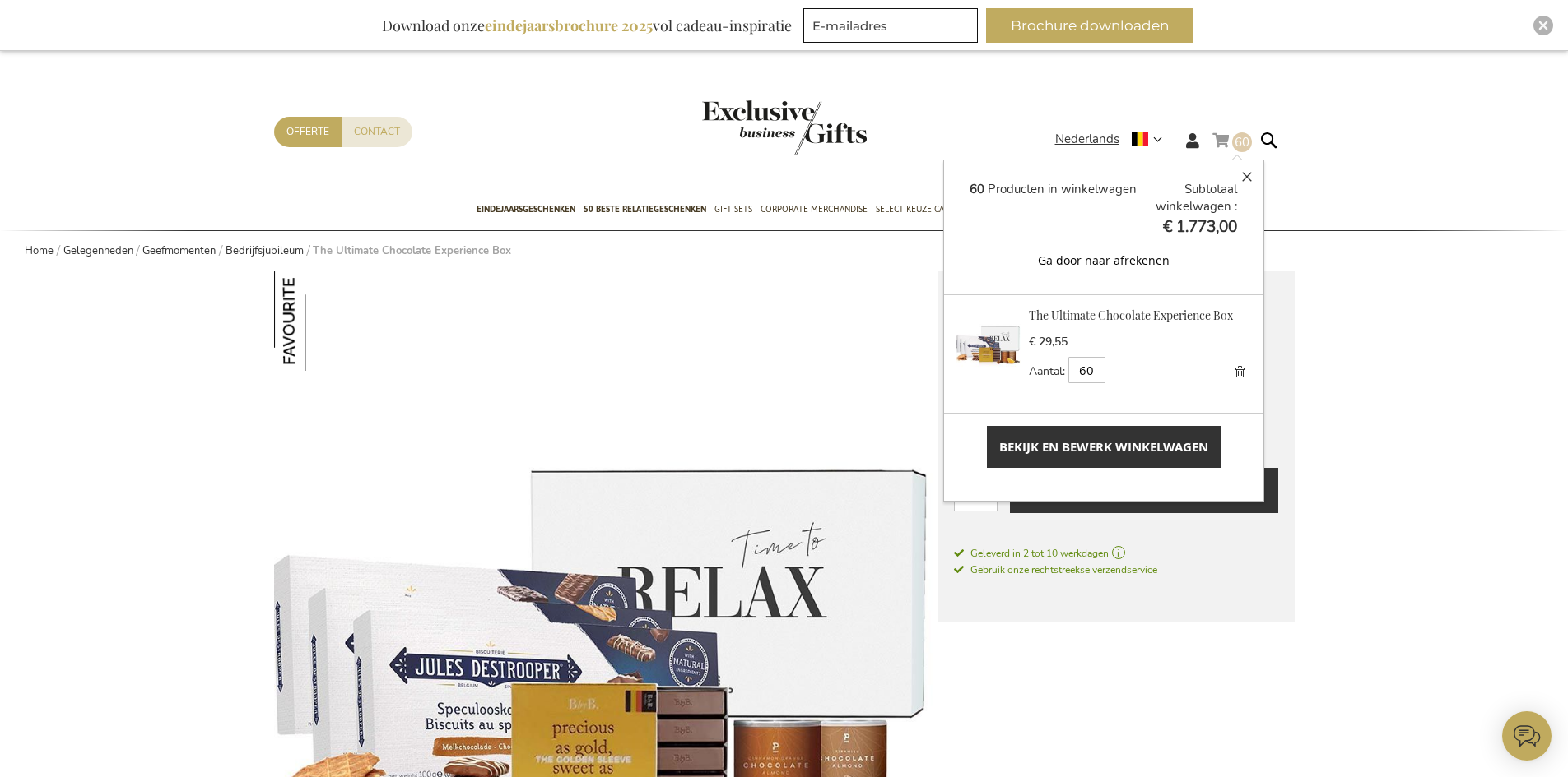
click at [984, 345] on img at bounding box center [988, 339] width 64 height 64
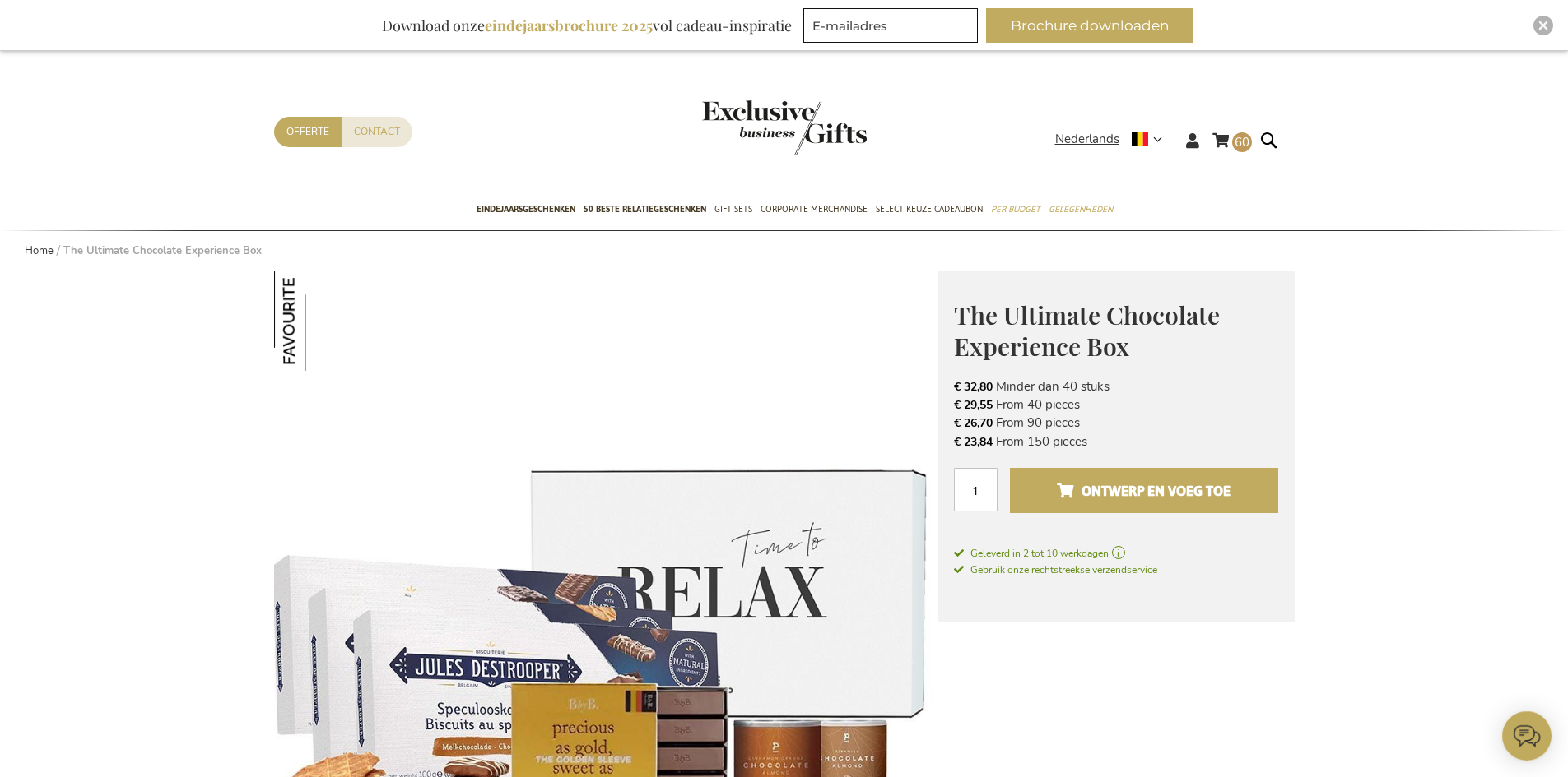
click at [1164, 488] on span "Ontwerp en voeg toe" at bounding box center [1142, 491] width 173 height 27
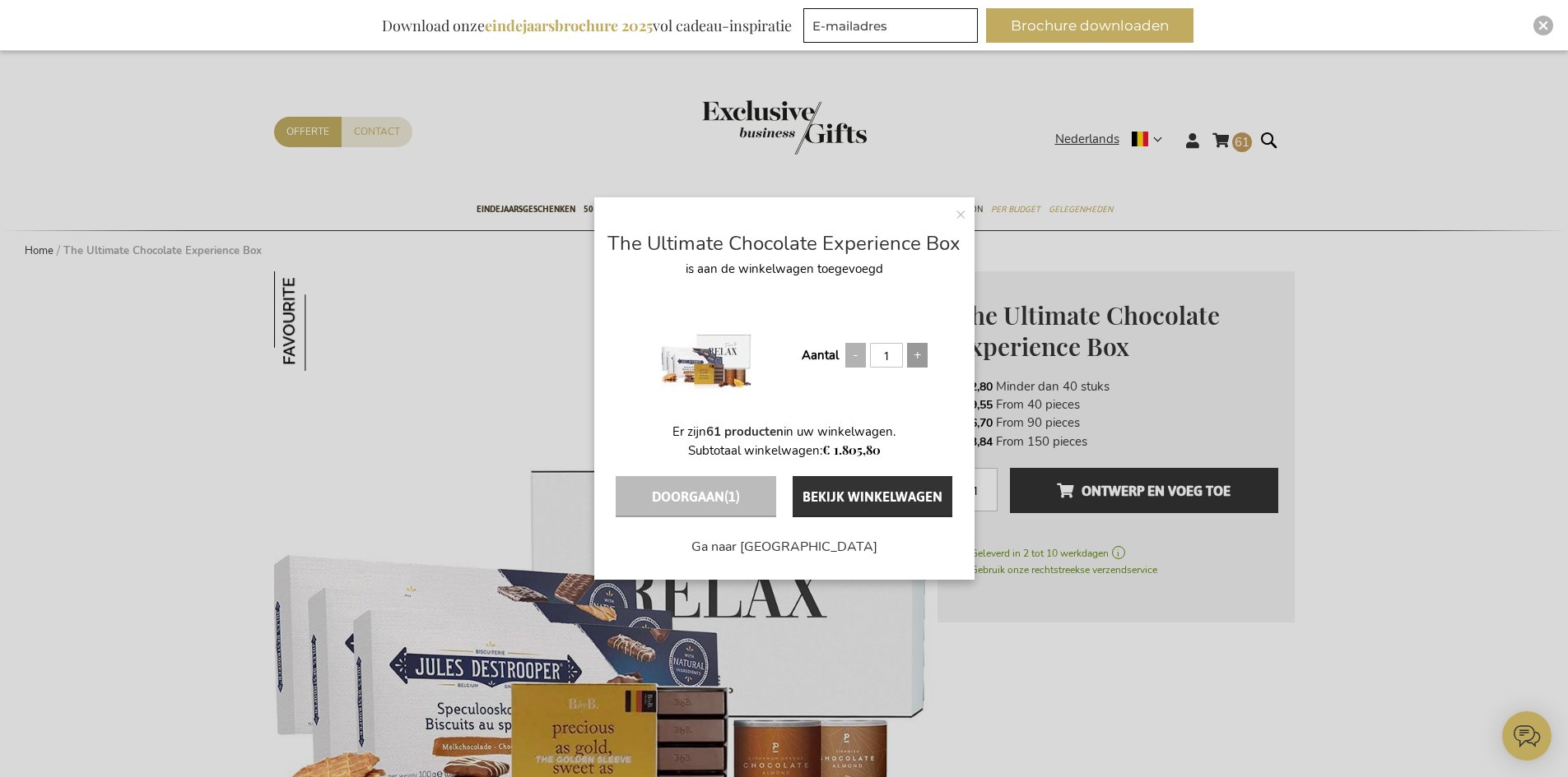
click at [916, 352] on span at bounding box center [917, 355] width 20 height 25
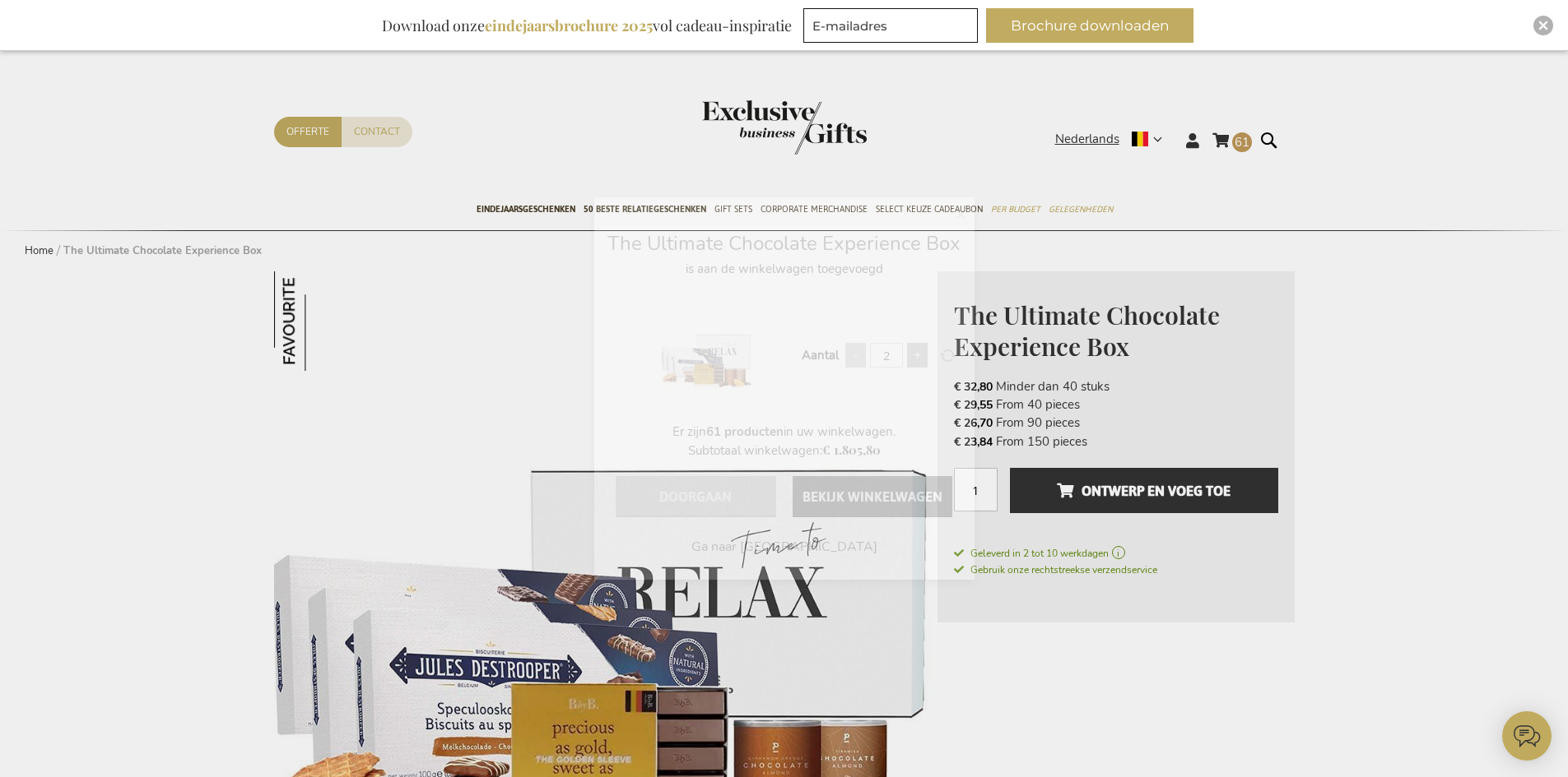
click at [916, 352] on span at bounding box center [917, 355] width 20 height 25
type input "3"
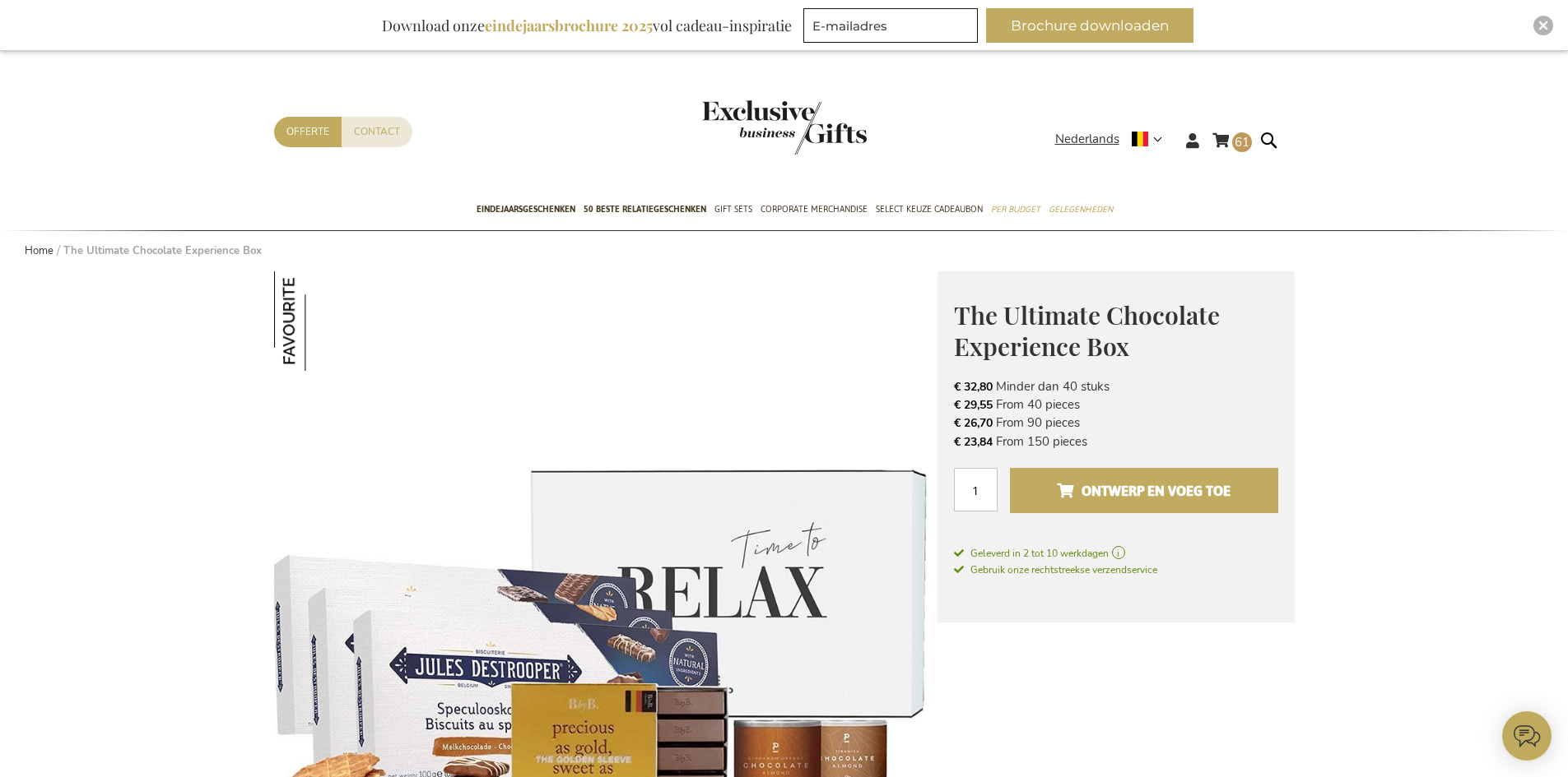
click at [1103, 489] on span "Ontwerp en voeg toe" at bounding box center [1142, 491] width 173 height 27
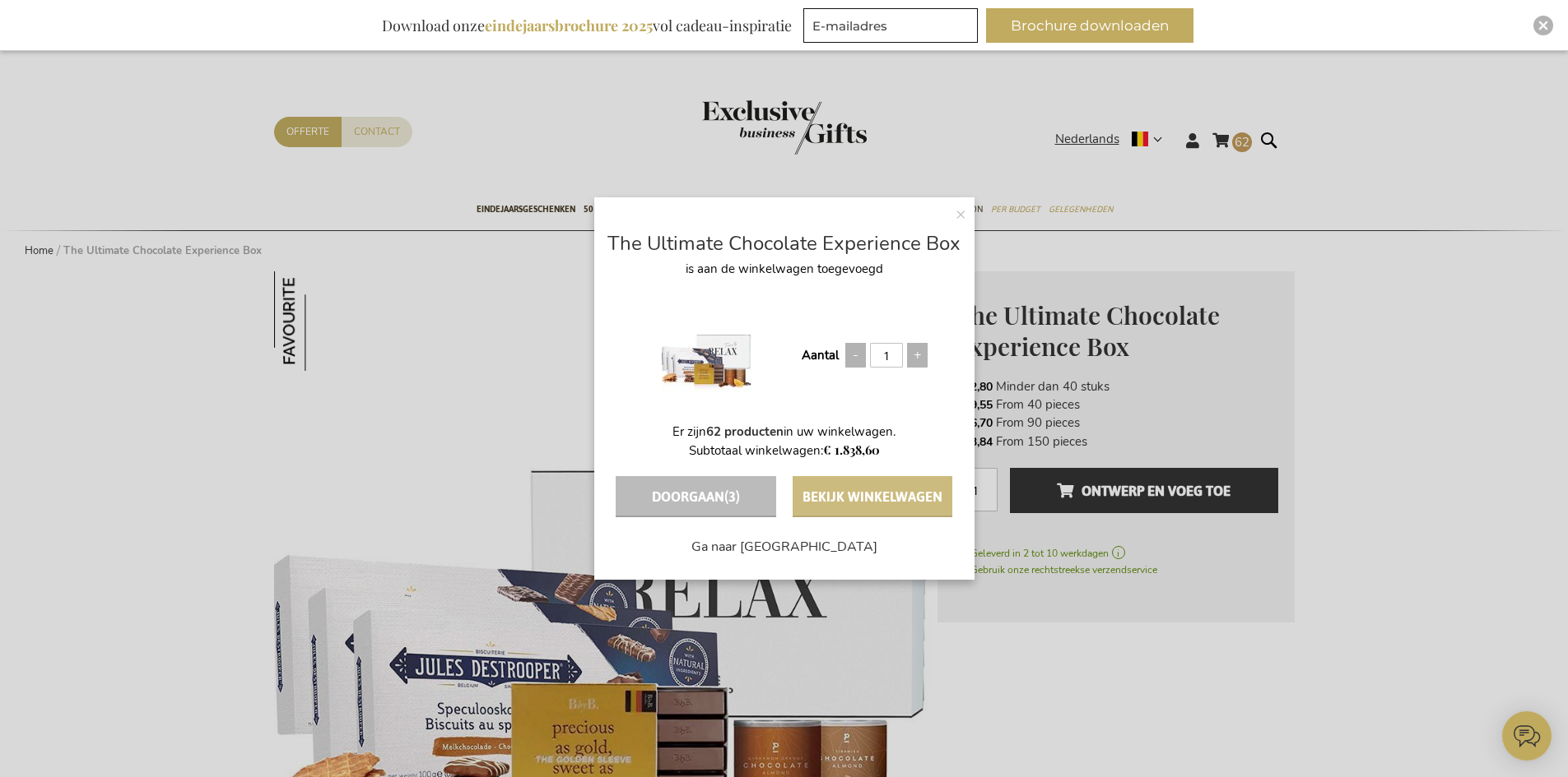
click at [871, 498] on button "Bekijk winkelwagen" at bounding box center [872, 496] width 160 height 41
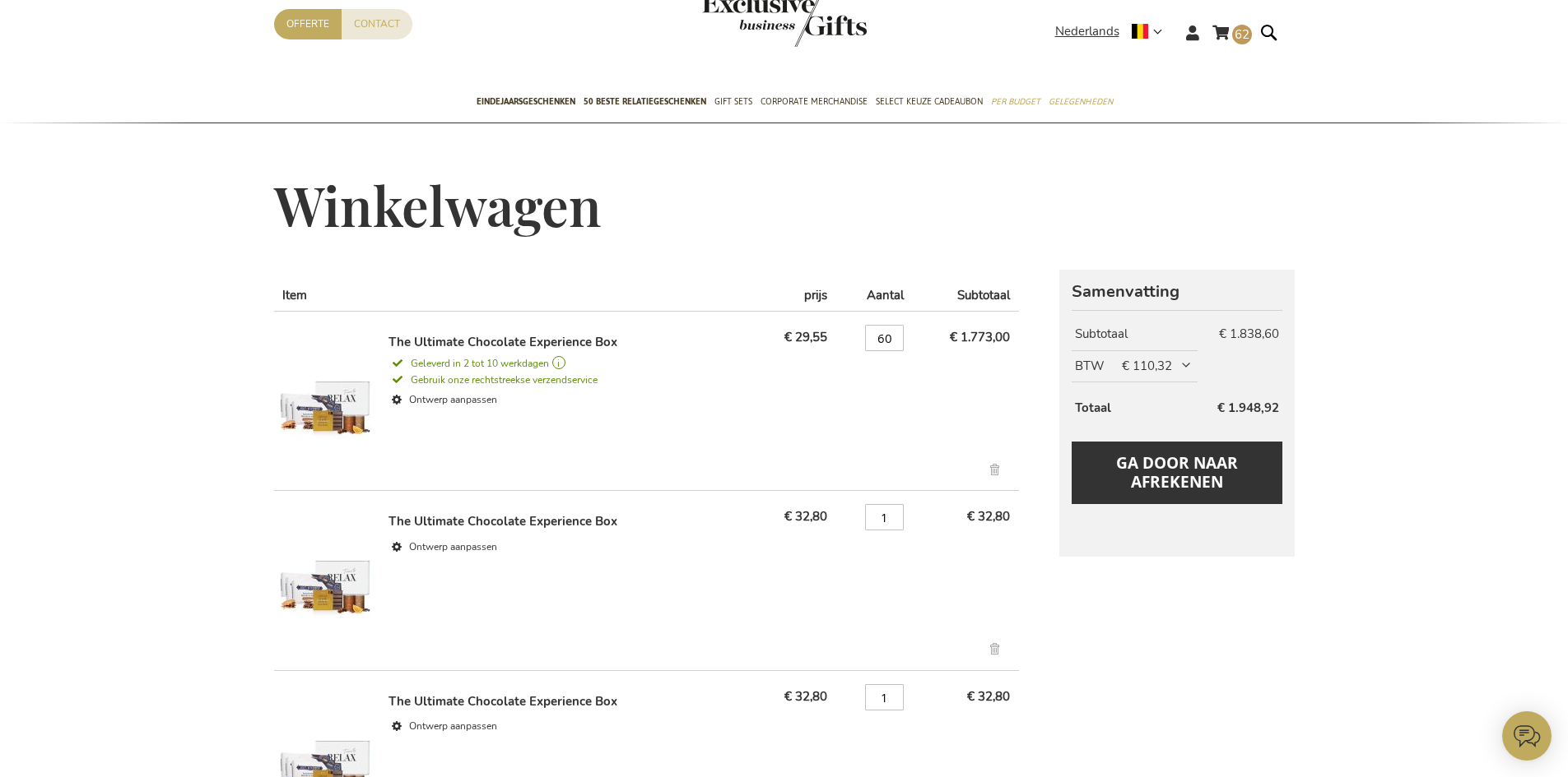
scroll to position [247, 0]
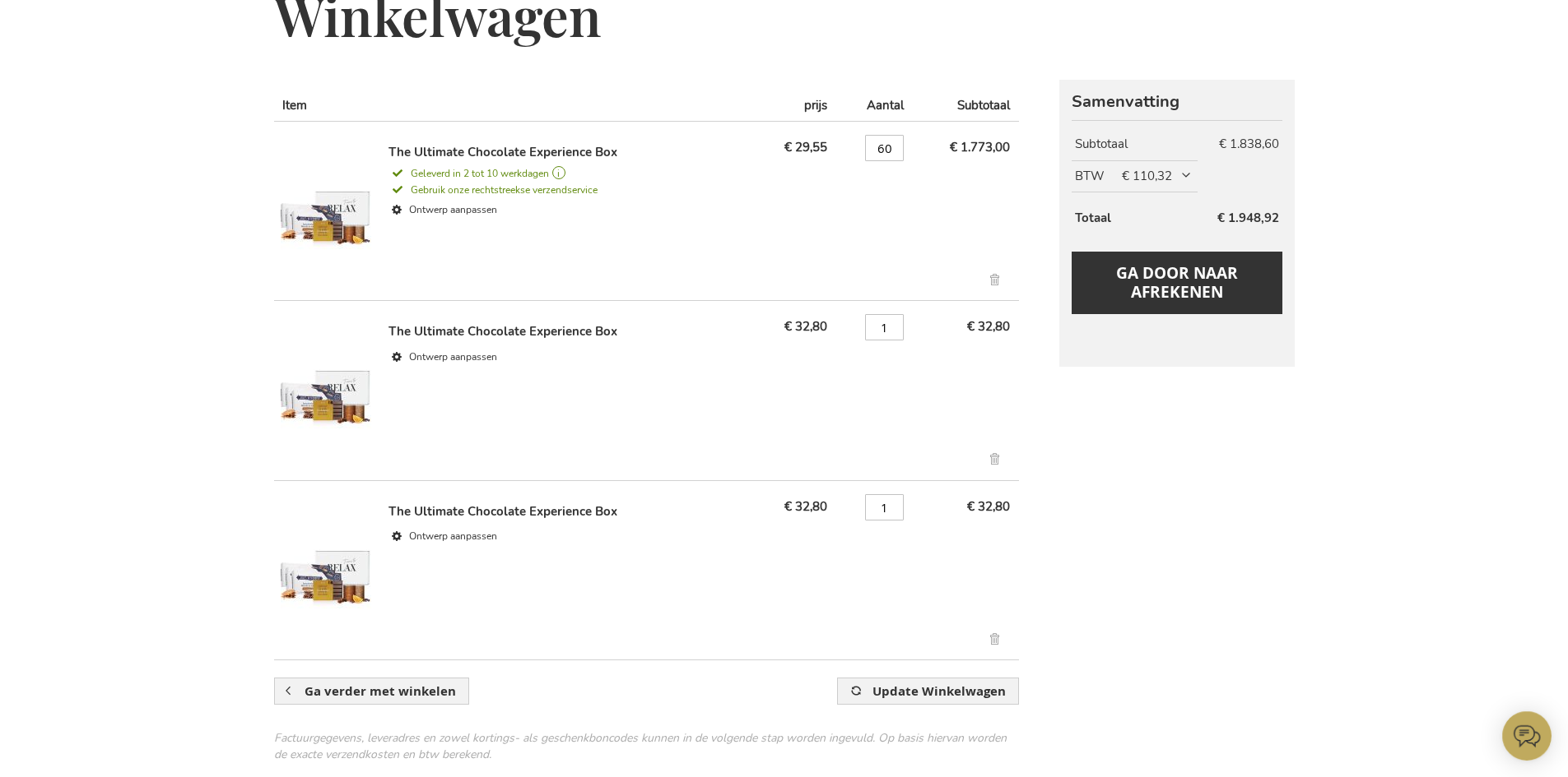
click at [991, 279] on link "Verwijder dit artikel" at bounding box center [996, 282] width 28 height 19
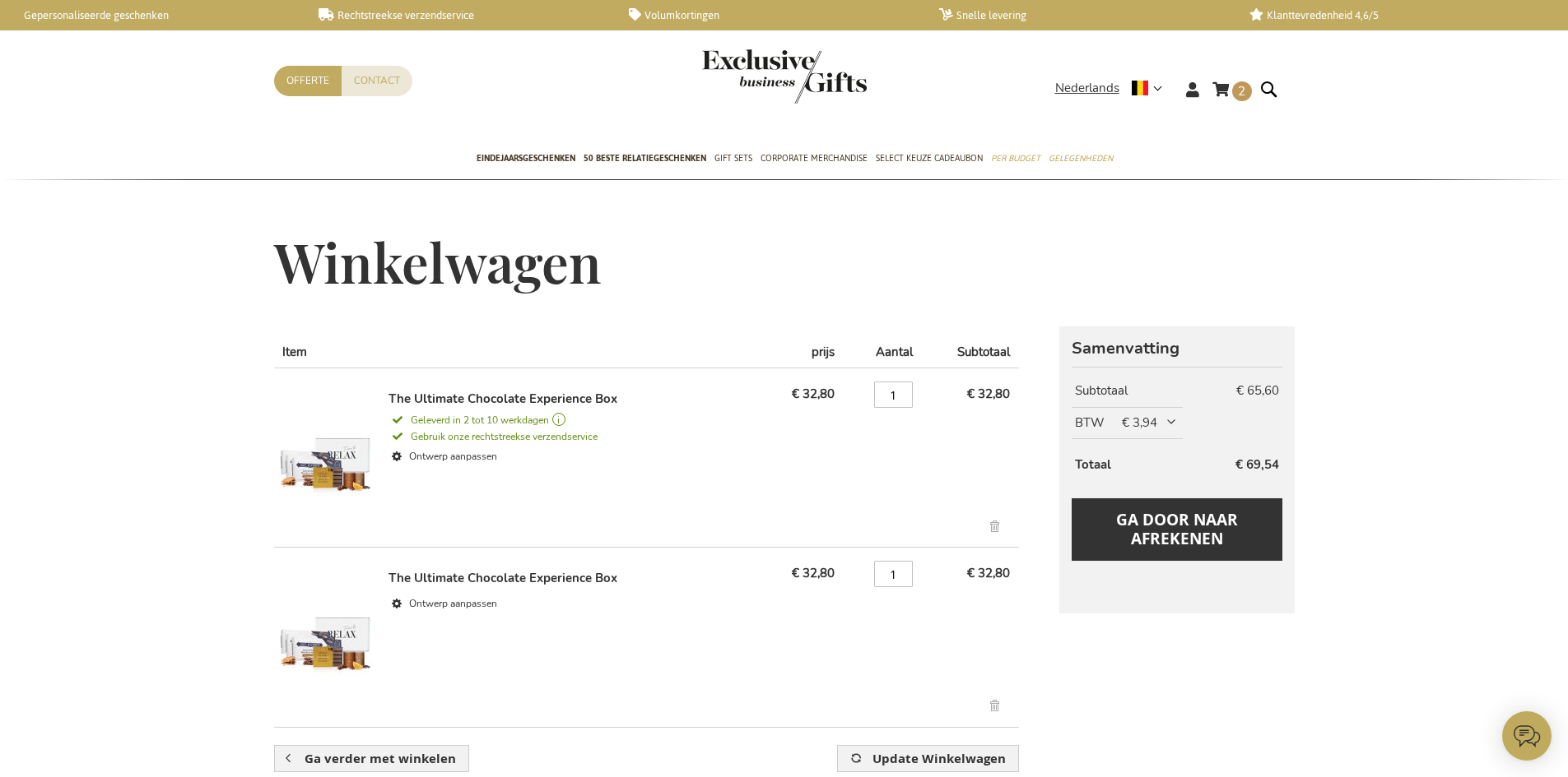
click at [991, 530] on link "Verwijder dit artikel" at bounding box center [996, 528] width 28 height 19
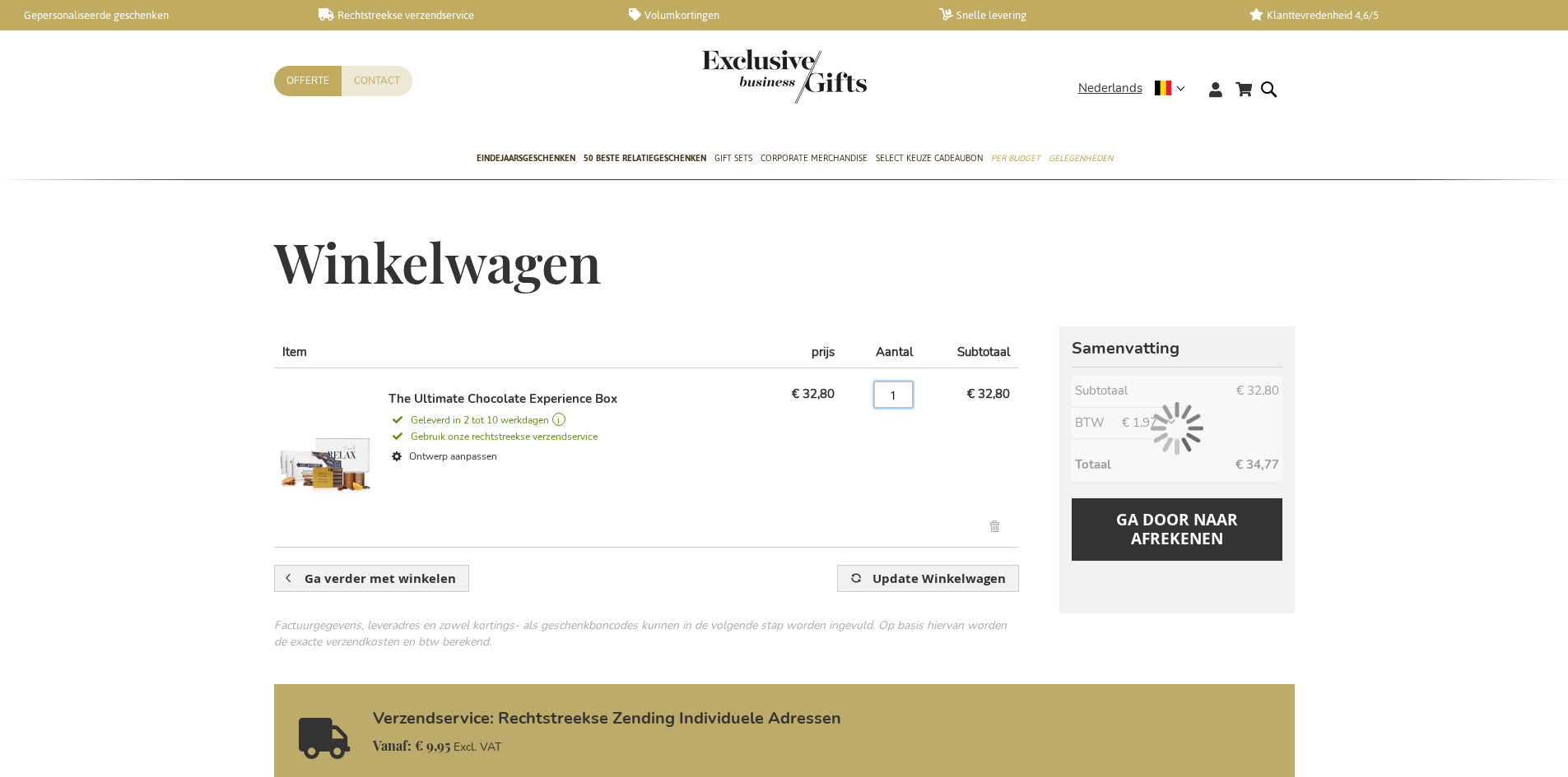
click at [898, 387] on input "1" at bounding box center [894, 395] width 39 height 27
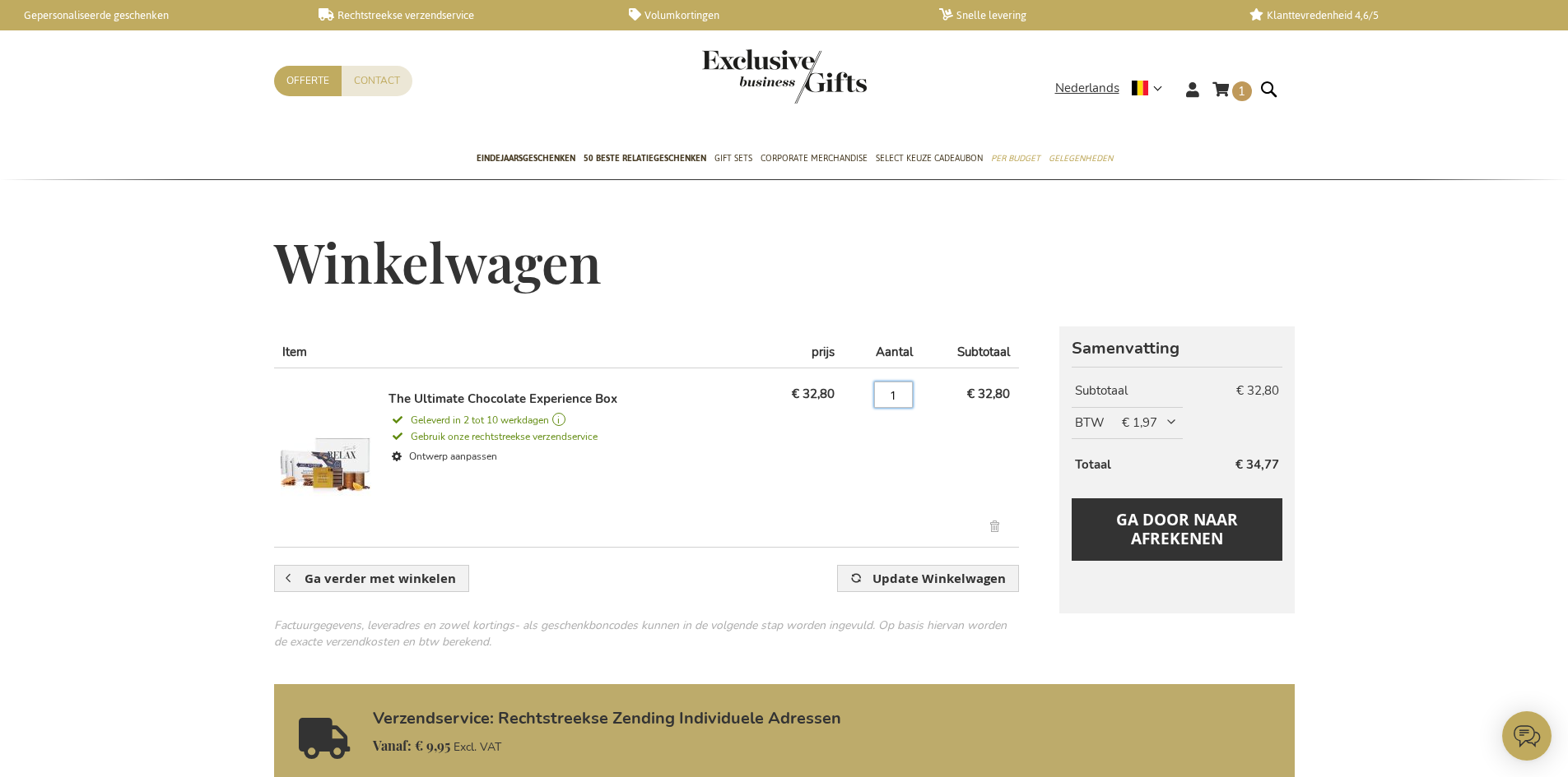
drag, startPoint x: 898, startPoint y: 387, endPoint x: 888, endPoint y: 389, distance: 10.2
click at [888, 389] on input "1" at bounding box center [894, 395] width 39 height 27
type input "60"
click at [561, 416] on span "Geleverd in 2 tot 10 werkdagen" at bounding box center [570, 420] width 365 height 15
click at [567, 416] on span "Geleverd in 2 tot 10 werkdagen" at bounding box center [570, 420] width 365 height 15
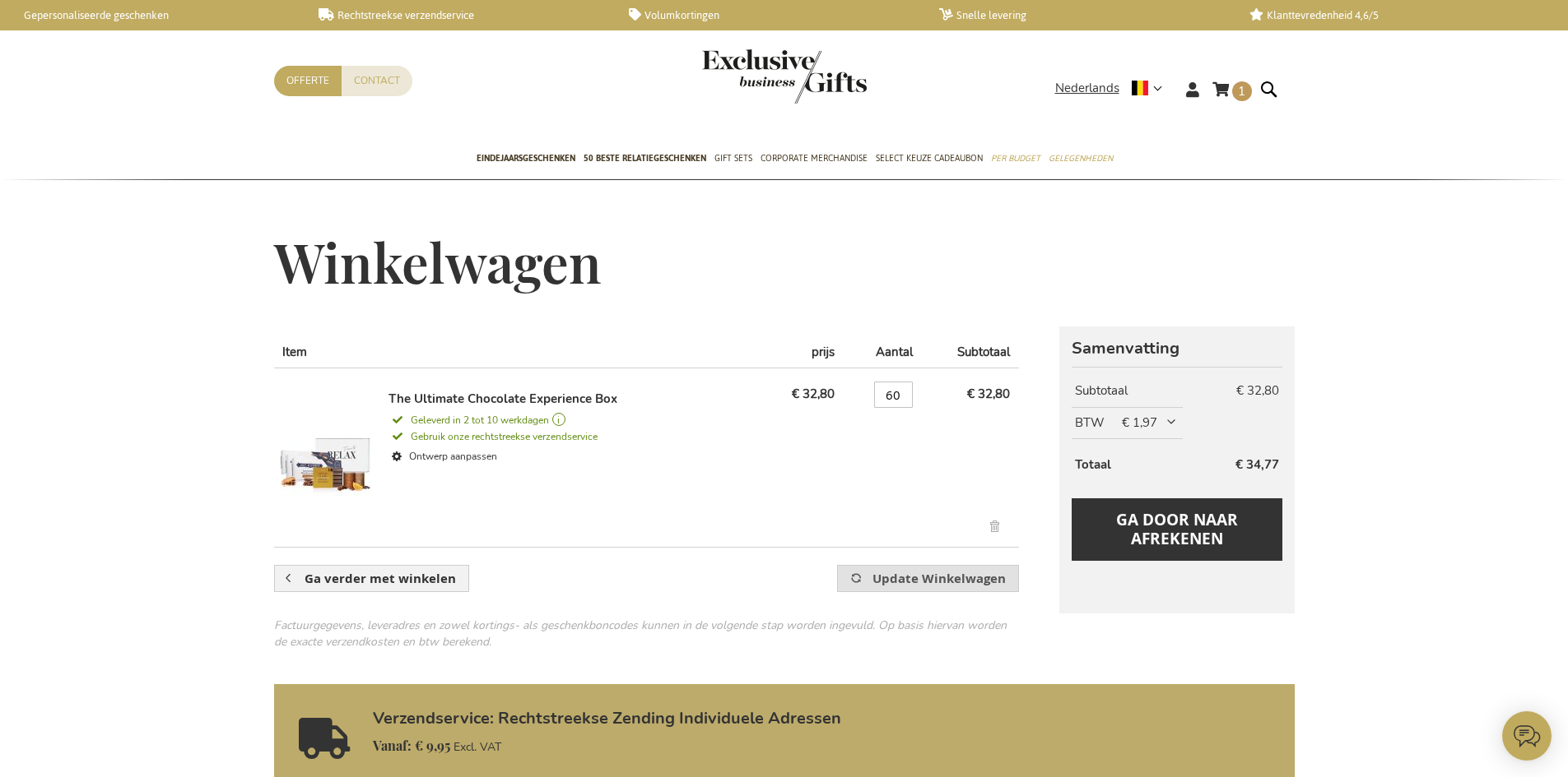
click at [880, 569] on button "Update Winkelwagen" at bounding box center [927, 578] width 181 height 28
click at [518, 437] on span "Gebruik onze rechtstreekse verzendservice" at bounding box center [492, 436] width 209 height 13
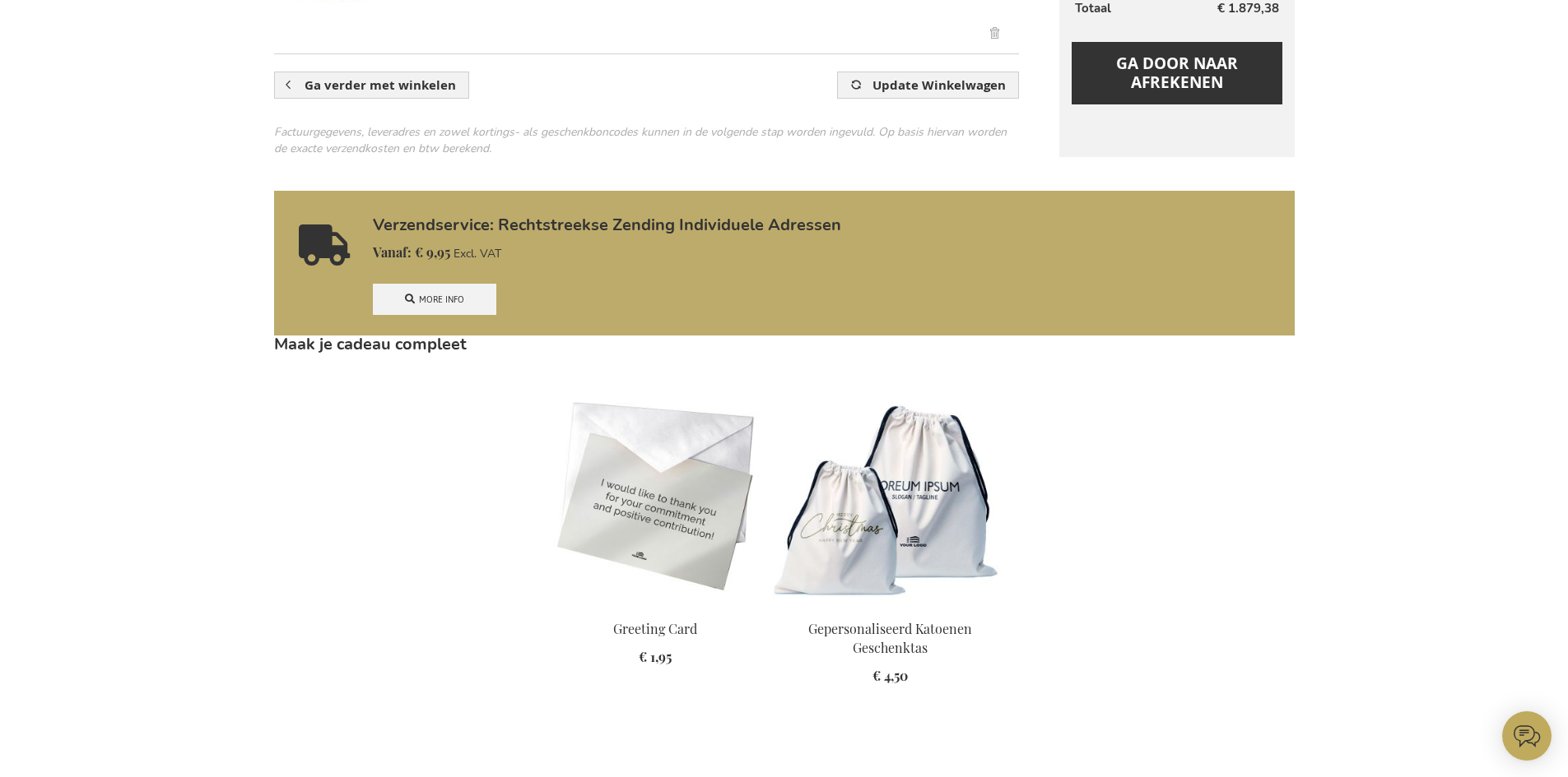
scroll to position [164, 0]
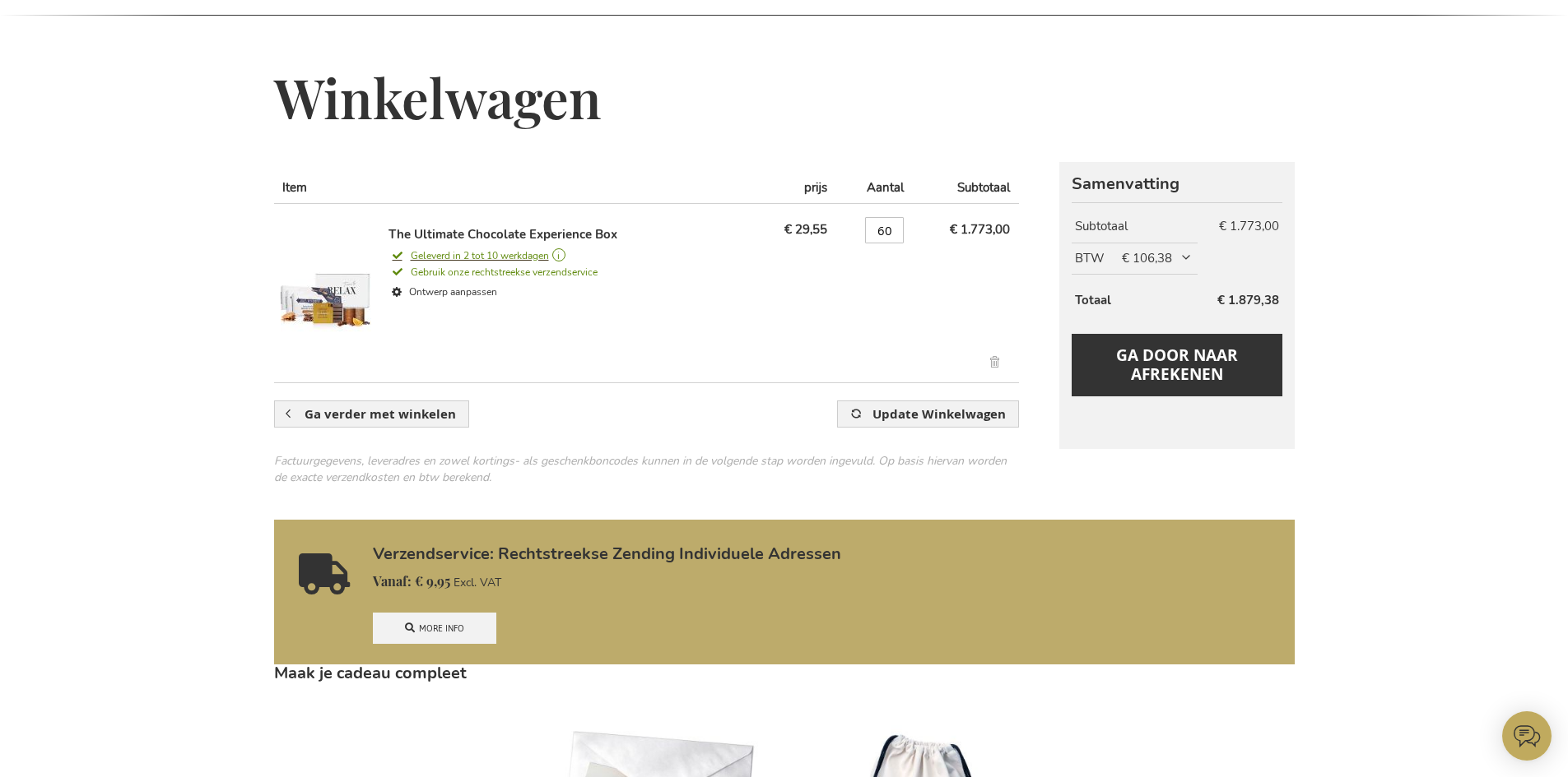
click at [458, 253] on span "Geleverd in 2 tot 10 werkdagen" at bounding box center [568, 256] width 359 height 15
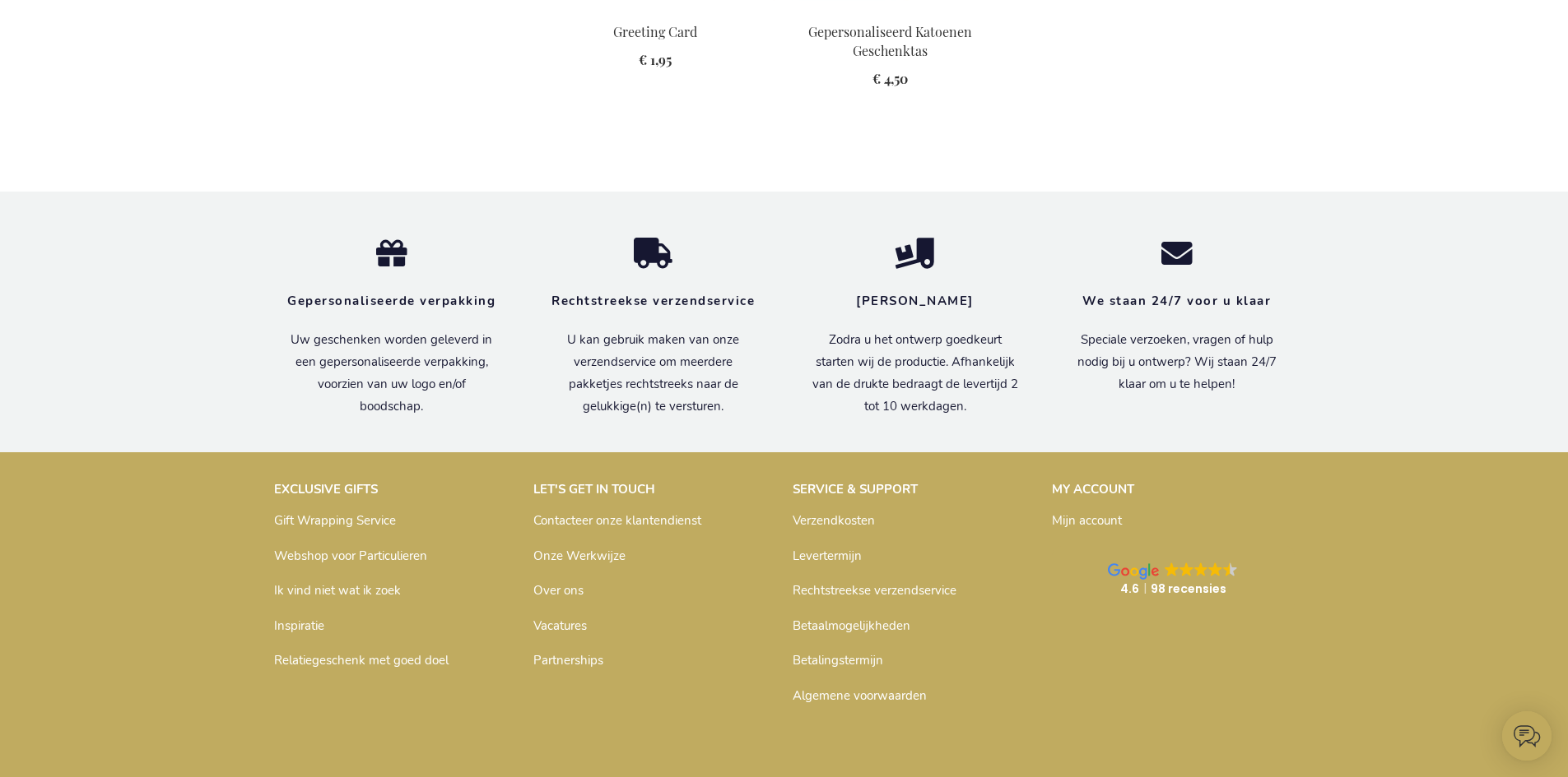
scroll to position [1152, 0]
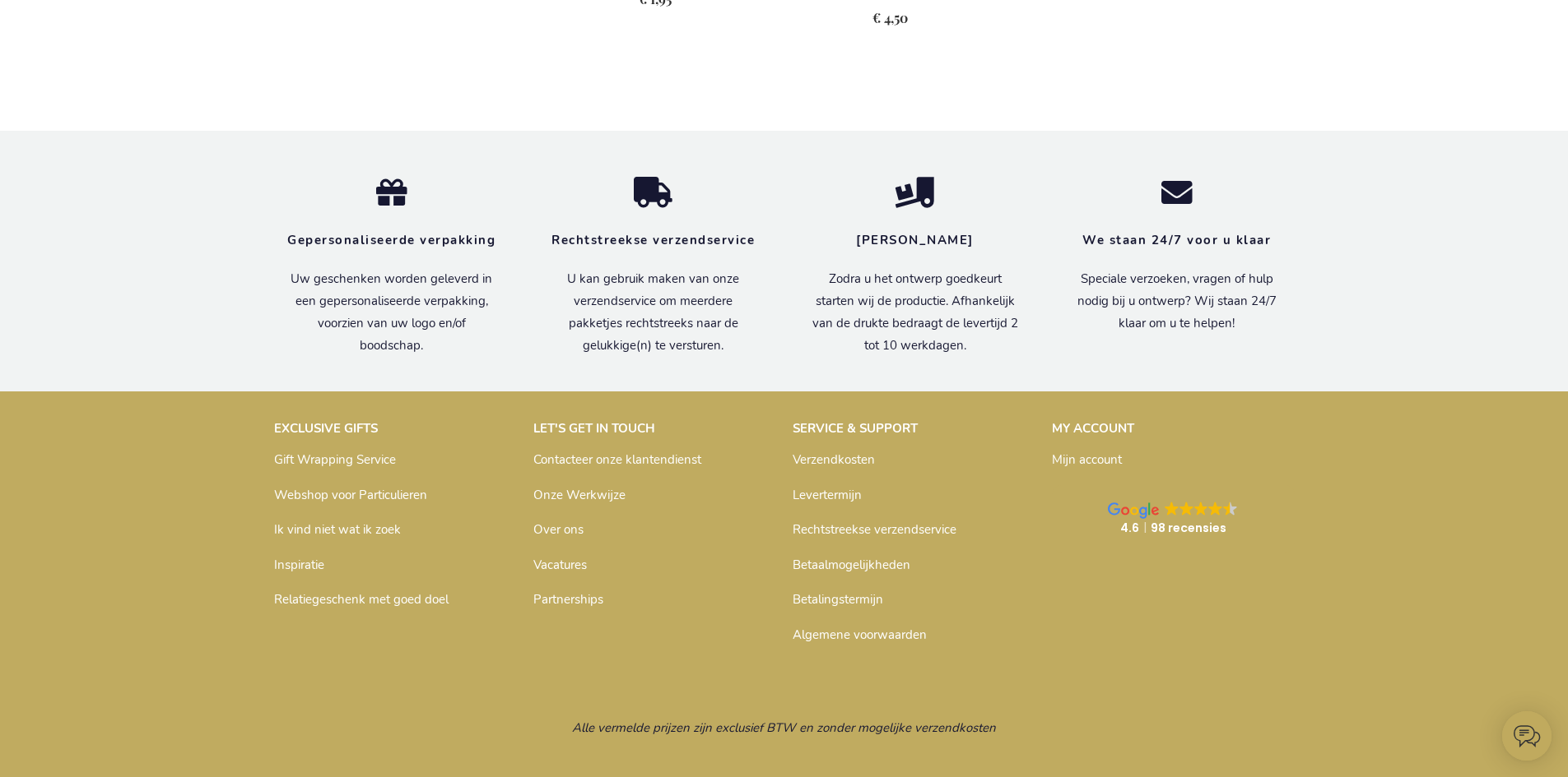
click at [816, 503] on link "Levertermijn" at bounding box center [827, 495] width 69 height 17
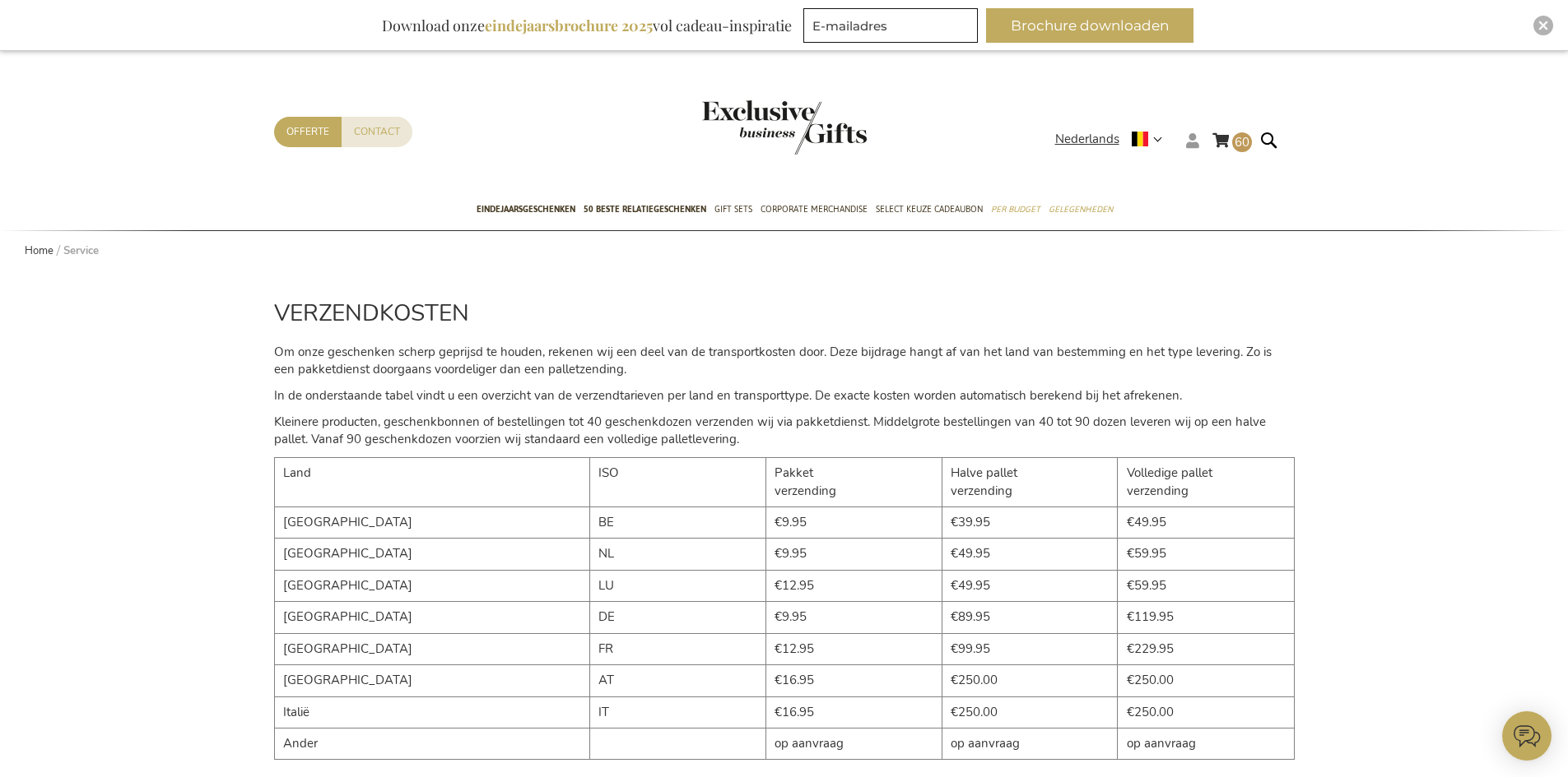
click at [1192, 139] on icon at bounding box center [1192, 140] width 13 height 15
click at [1213, 171] on link "Login" at bounding box center [1203, 174] width 30 height 17
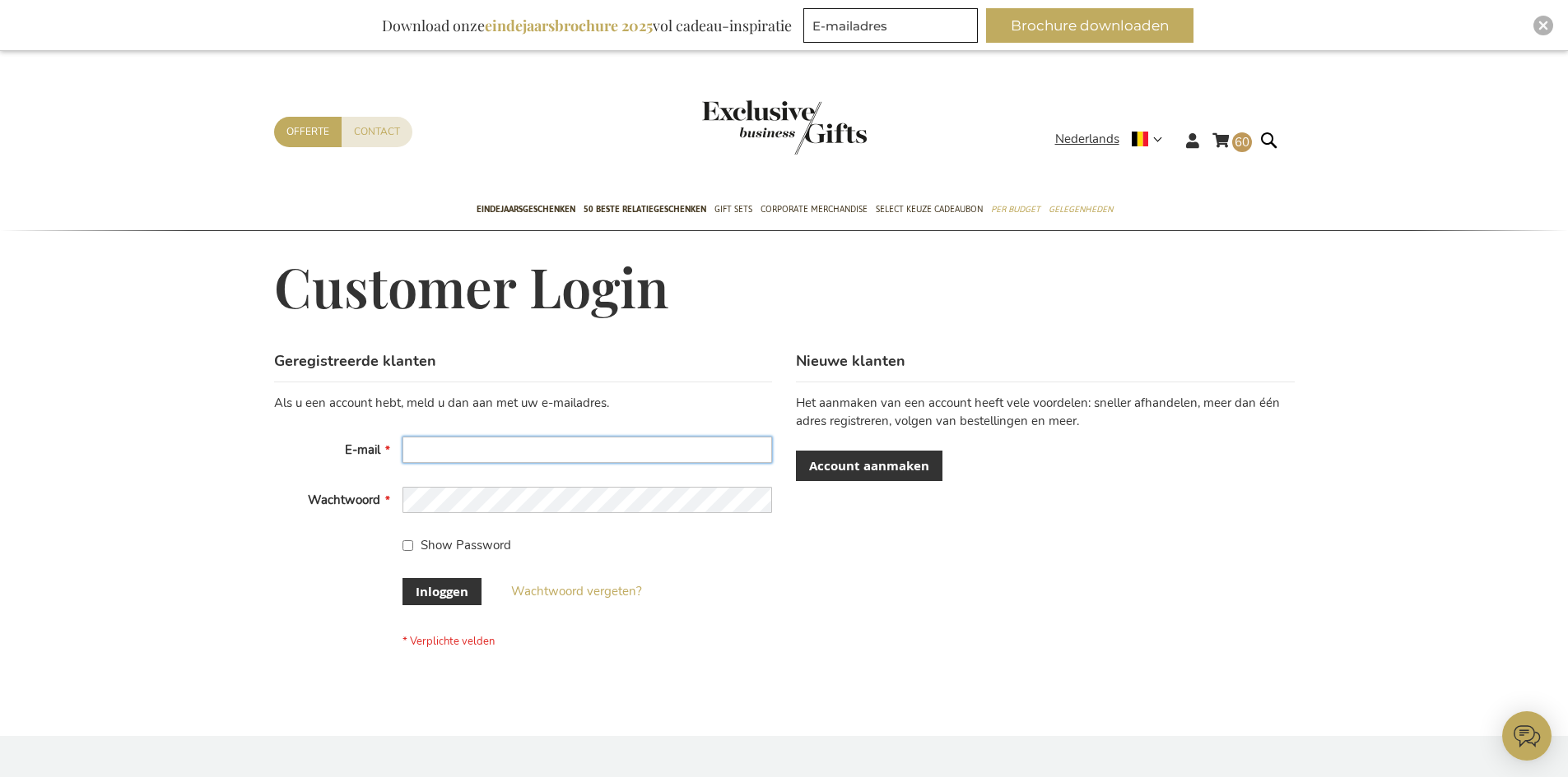
click at [659, 456] on input "E-mail" at bounding box center [587, 450] width 370 height 27
click at [889, 453] on link "Account aanmaken" at bounding box center [869, 466] width 147 height 30
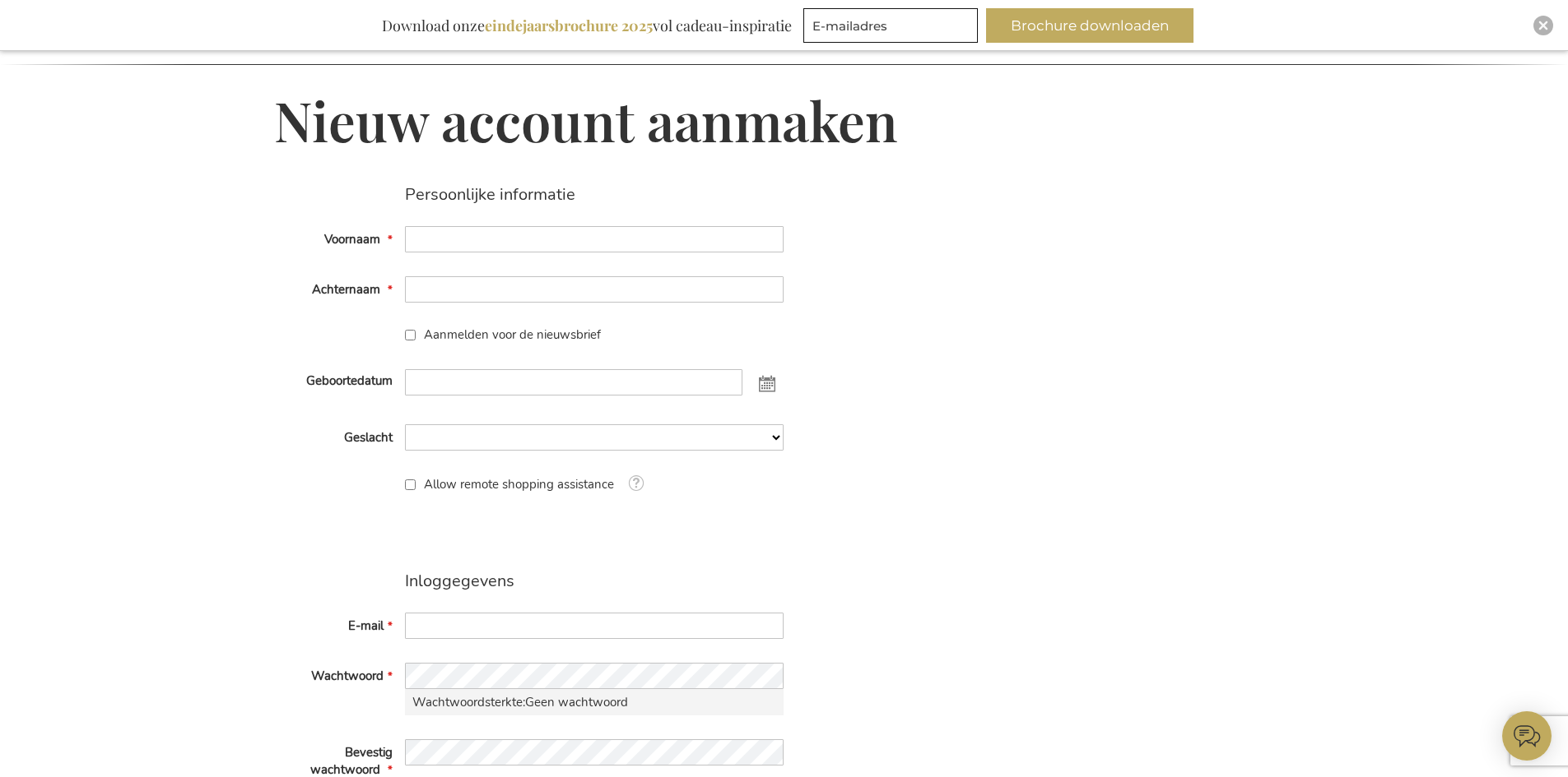
scroll to position [164, 0]
click at [545, 245] on input "Voornaam" at bounding box center [594, 242] width 378 height 27
type input "Karel"
type input "Bouvry"
type input "[PERSON_NAME][EMAIL_ADDRESS][DOMAIN_NAME]"
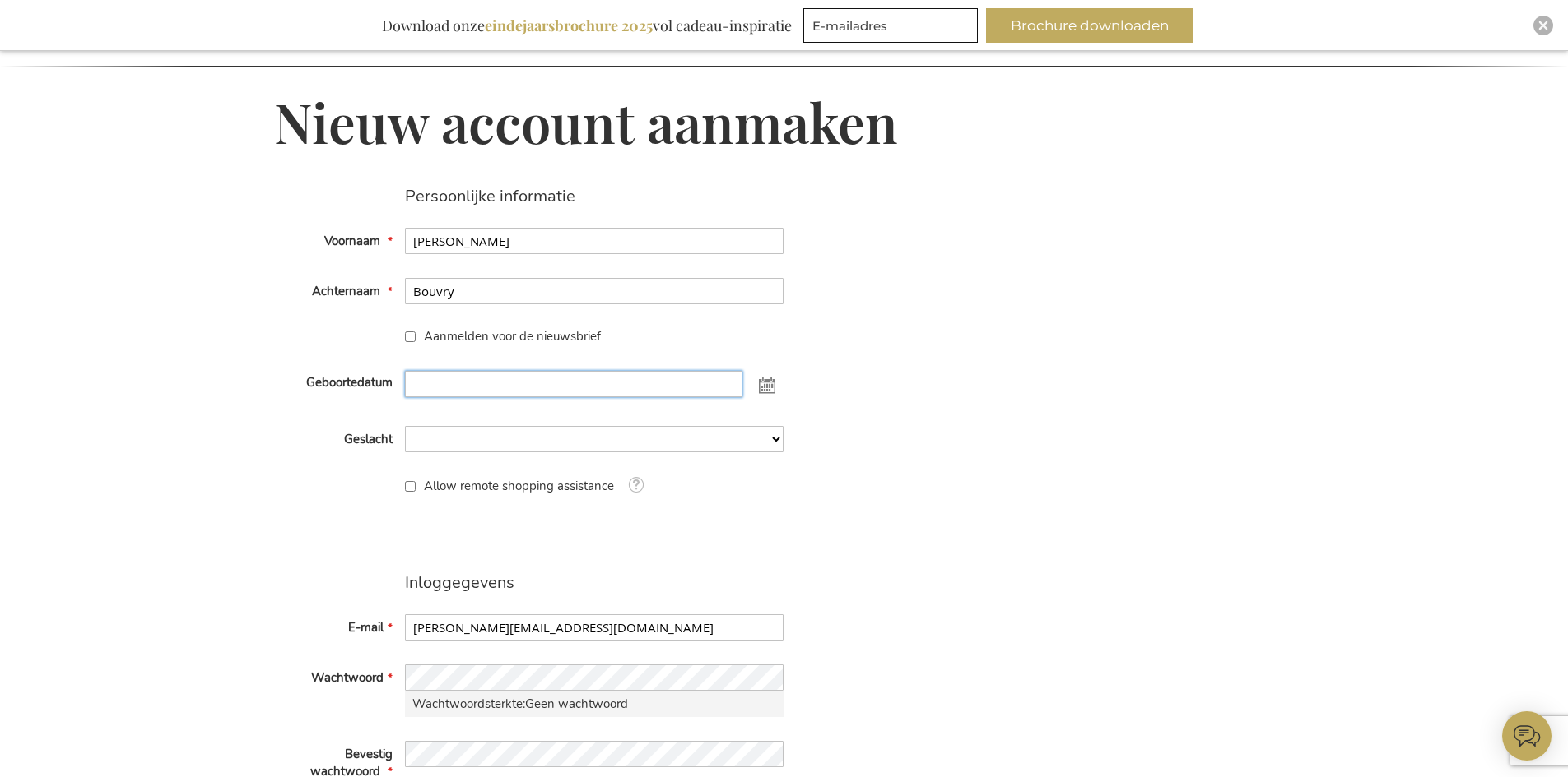
click at [424, 375] on input "Geboortedatum" at bounding box center [574, 385] width 338 height 27
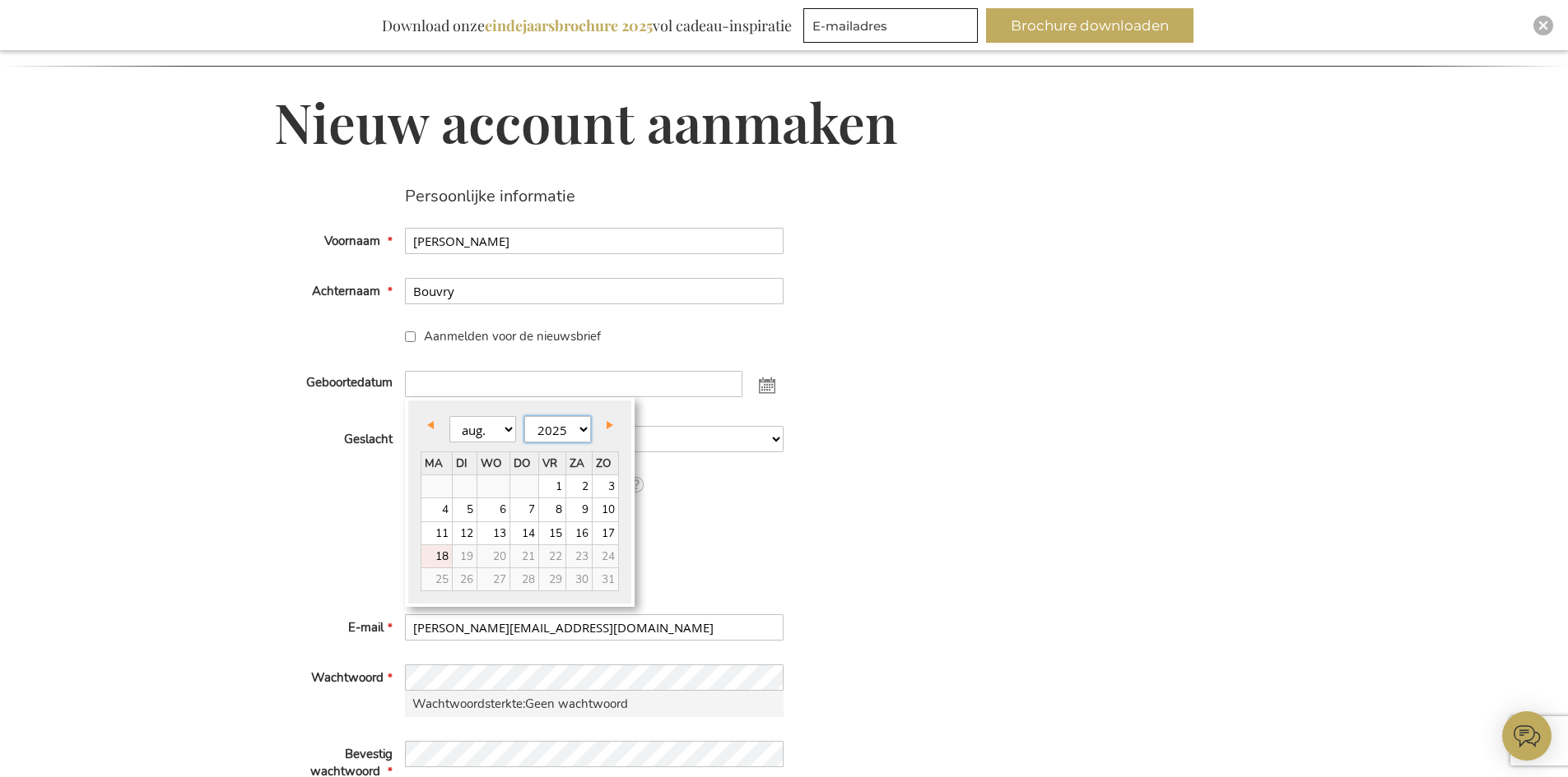
click at [571, 432] on select "1905 1906 1907 1908 1909 1910 1911 1912 1913 1914 1915 1916 1917 1918 1919 1920…" at bounding box center [557, 430] width 67 height 27
click at [1221, 377] on div "Persoonlijke informatie Voornaam Karel Achternaam Bouvry Aanmelden voor de nieu…" at bounding box center [784, 570] width 1021 height 767
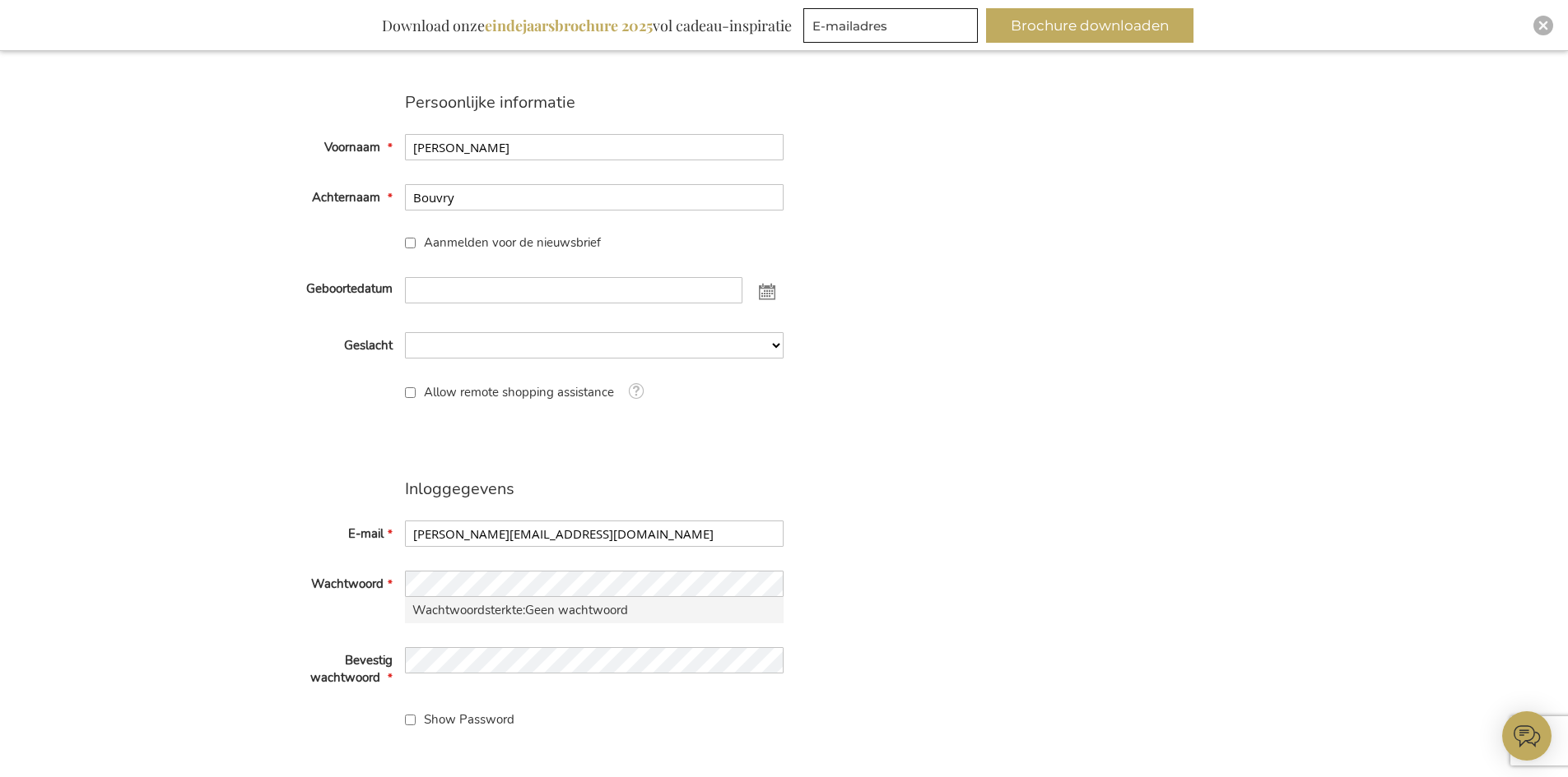
scroll to position [494, 0]
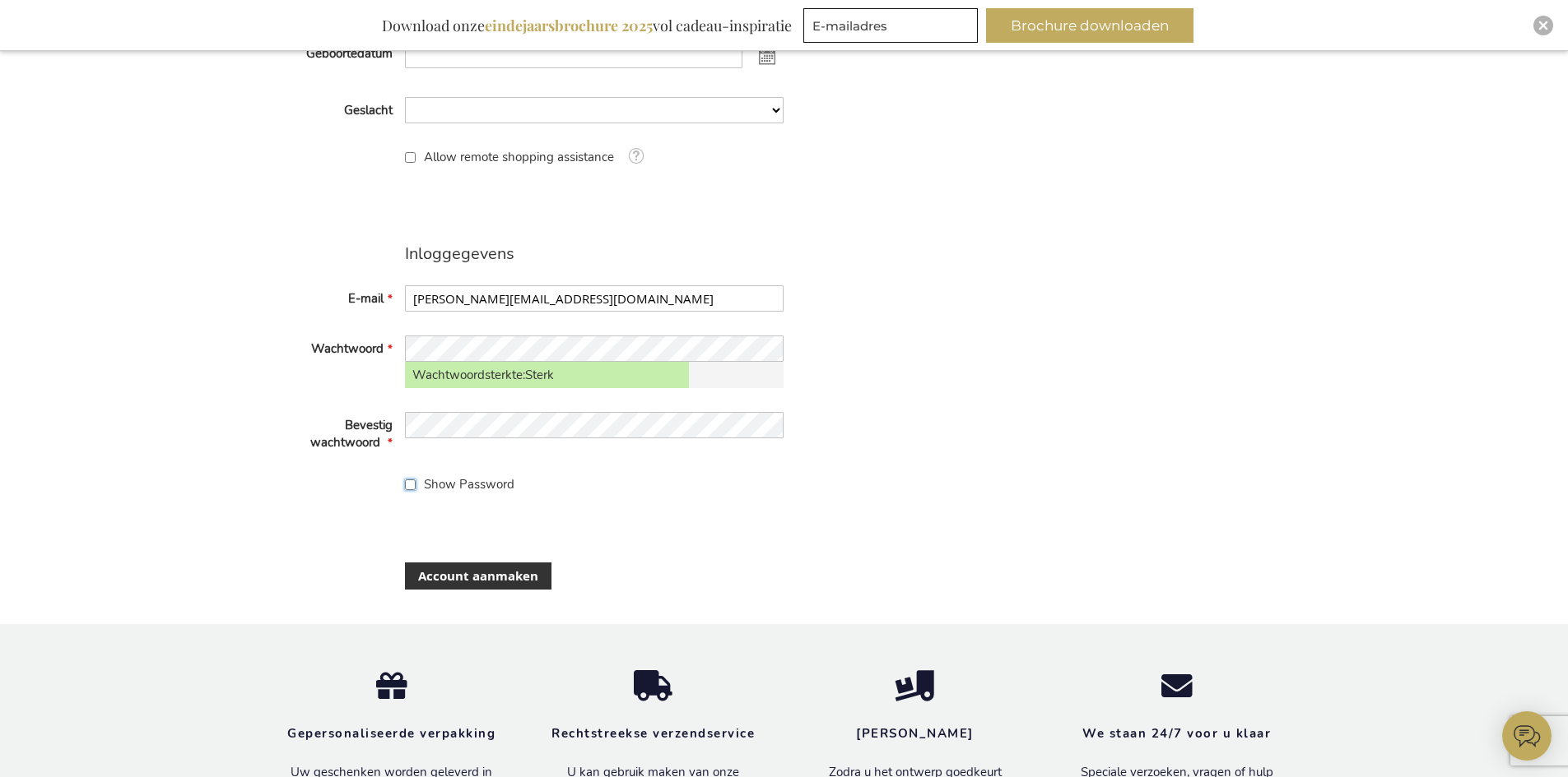
click at [409, 487] on input "Show Password" at bounding box center [410, 485] width 11 height 11
checkbox input "true"
click at [477, 570] on span "Account aanmaken" at bounding box center [478, 575] width 120 height 17
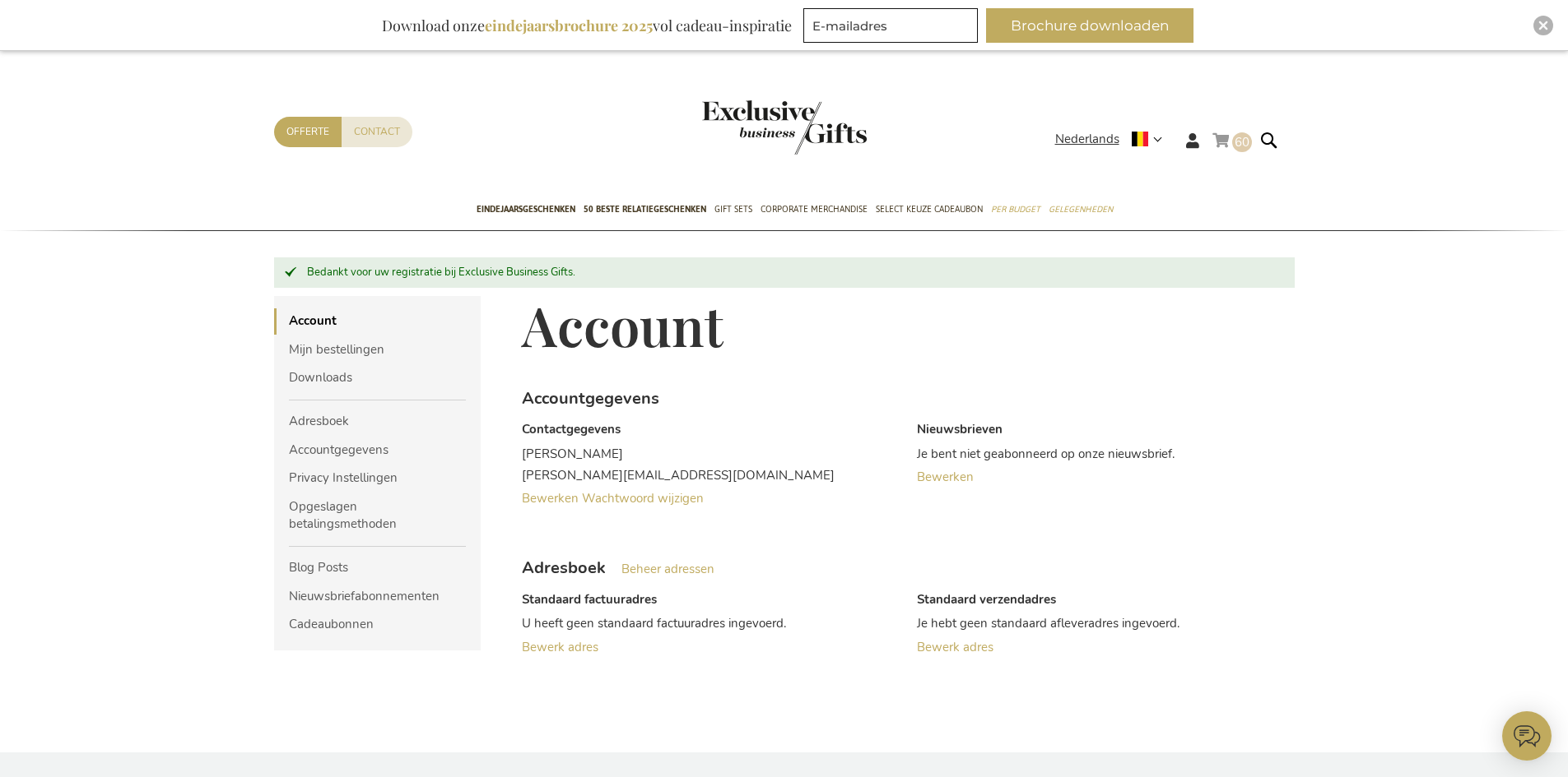
type input "[PERSON_NAME][EMAIL_ADDRESS][DOMAIN_NAME]"
click at [1238, 149] on span "60" at bounding box center [1241, 142] width 15 height 17
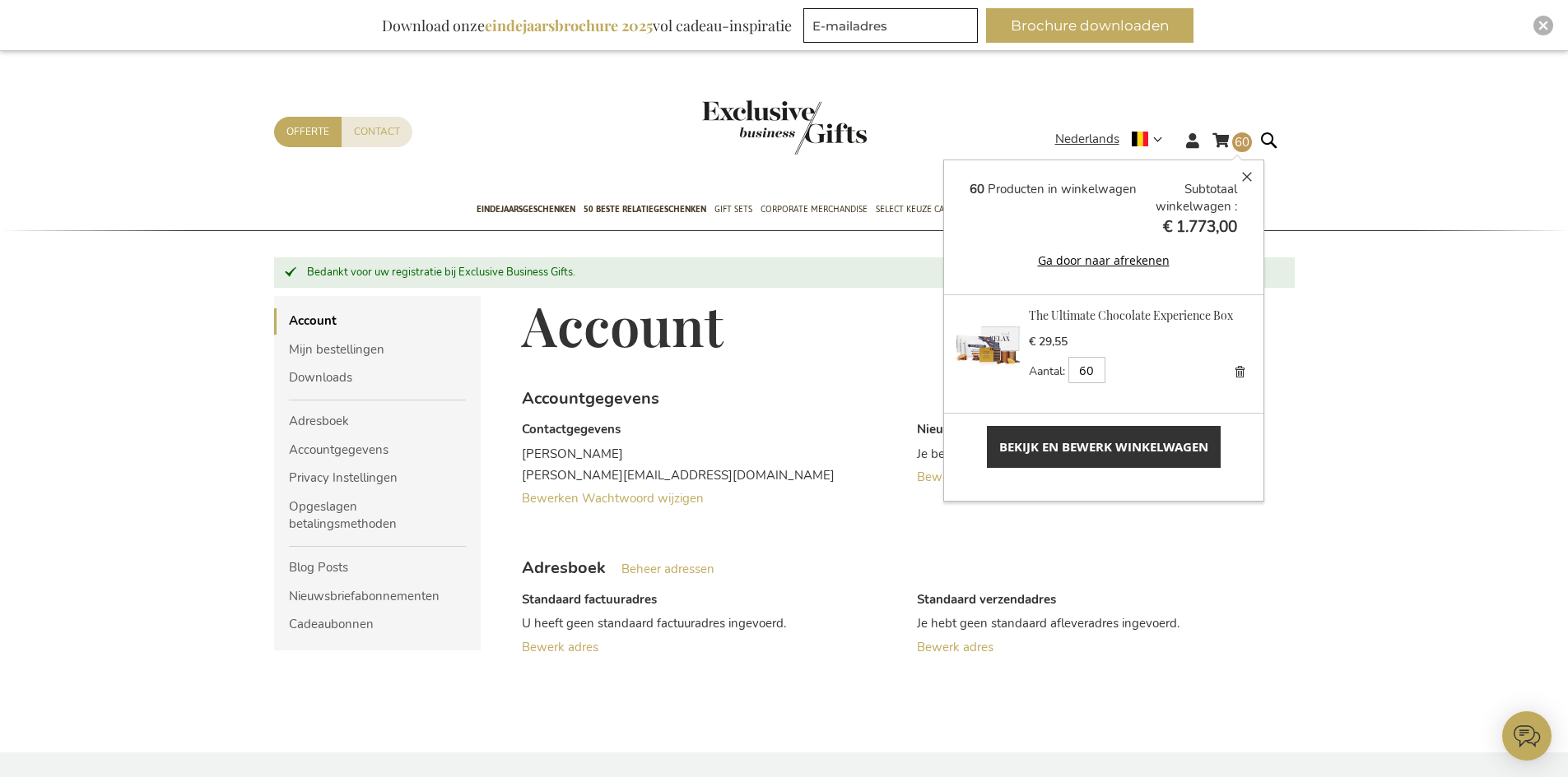
click at [1370, 397] on div "Winkelwagen 60 60 items Winkelwagen 60 Sluiten 60 Producten in winkelwagen Subt…" at bounding box center [784, 757] width 1568 height 1412
